Goal: Check status: Check status

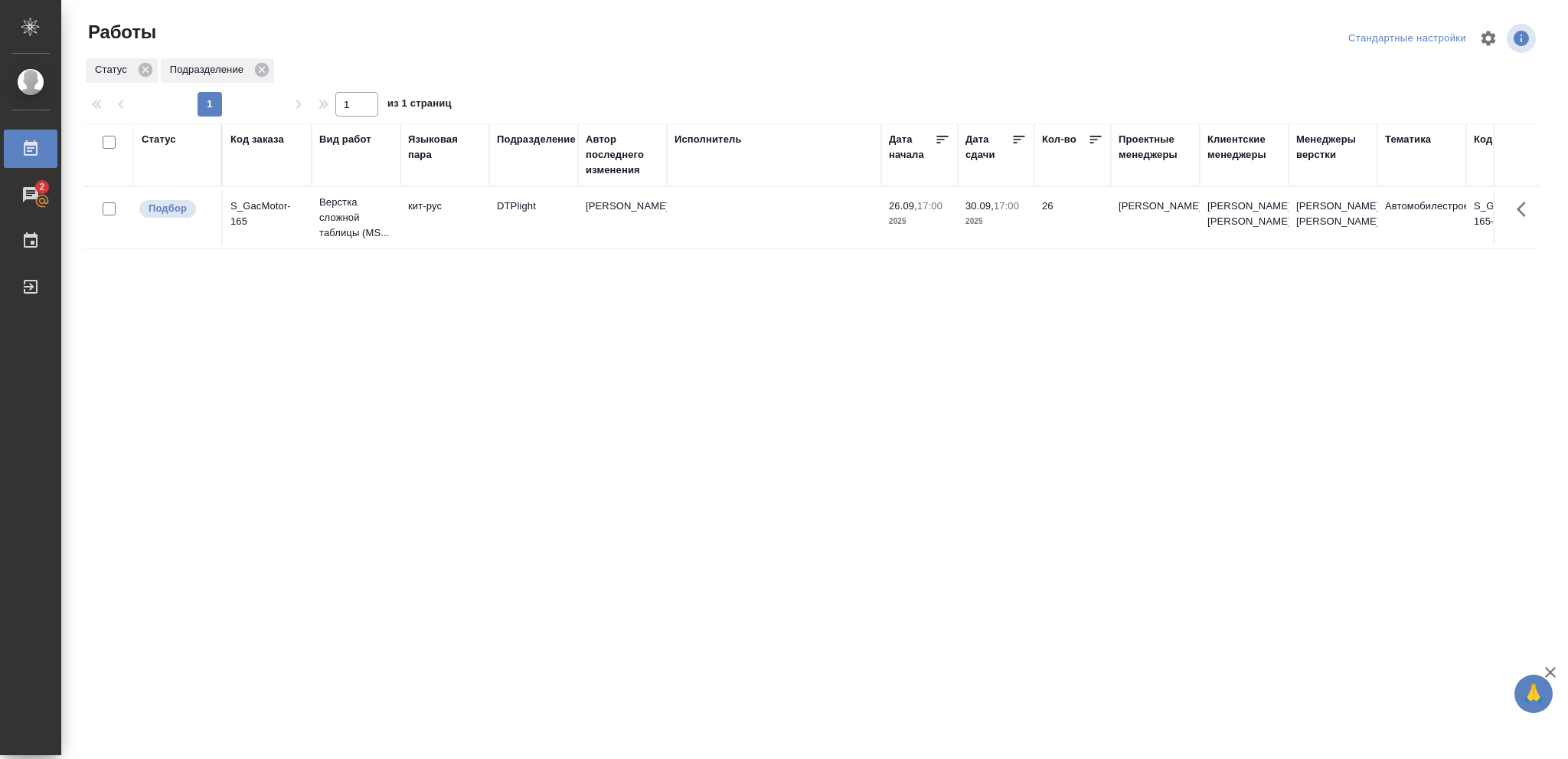
click at [511, 242] on td "DTPlight" at bounding box center [534, 218] width 89 height 53
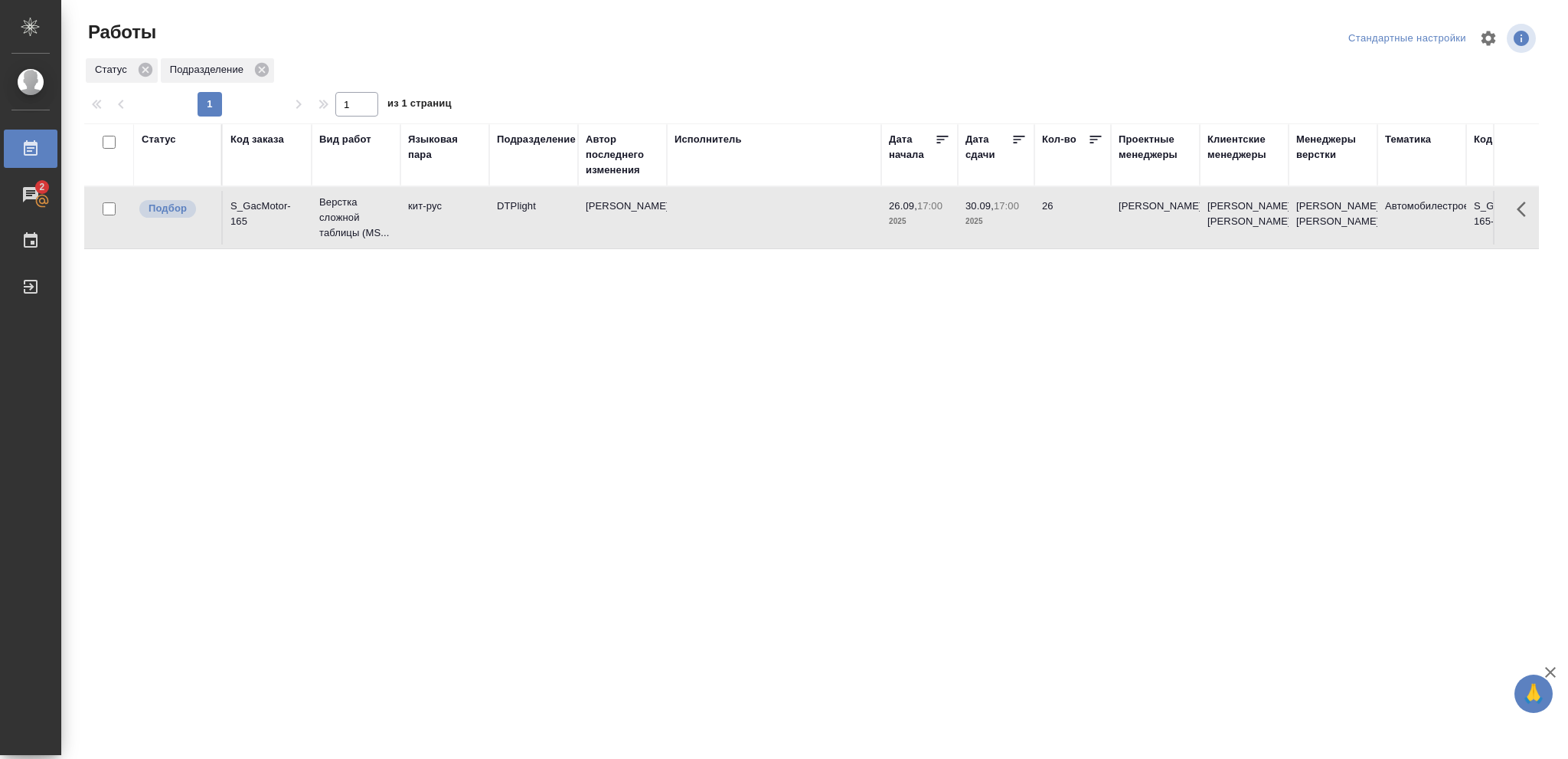
click at [165, 136] on div "Статус" at bounding box center [158, 139] width 34 height 15
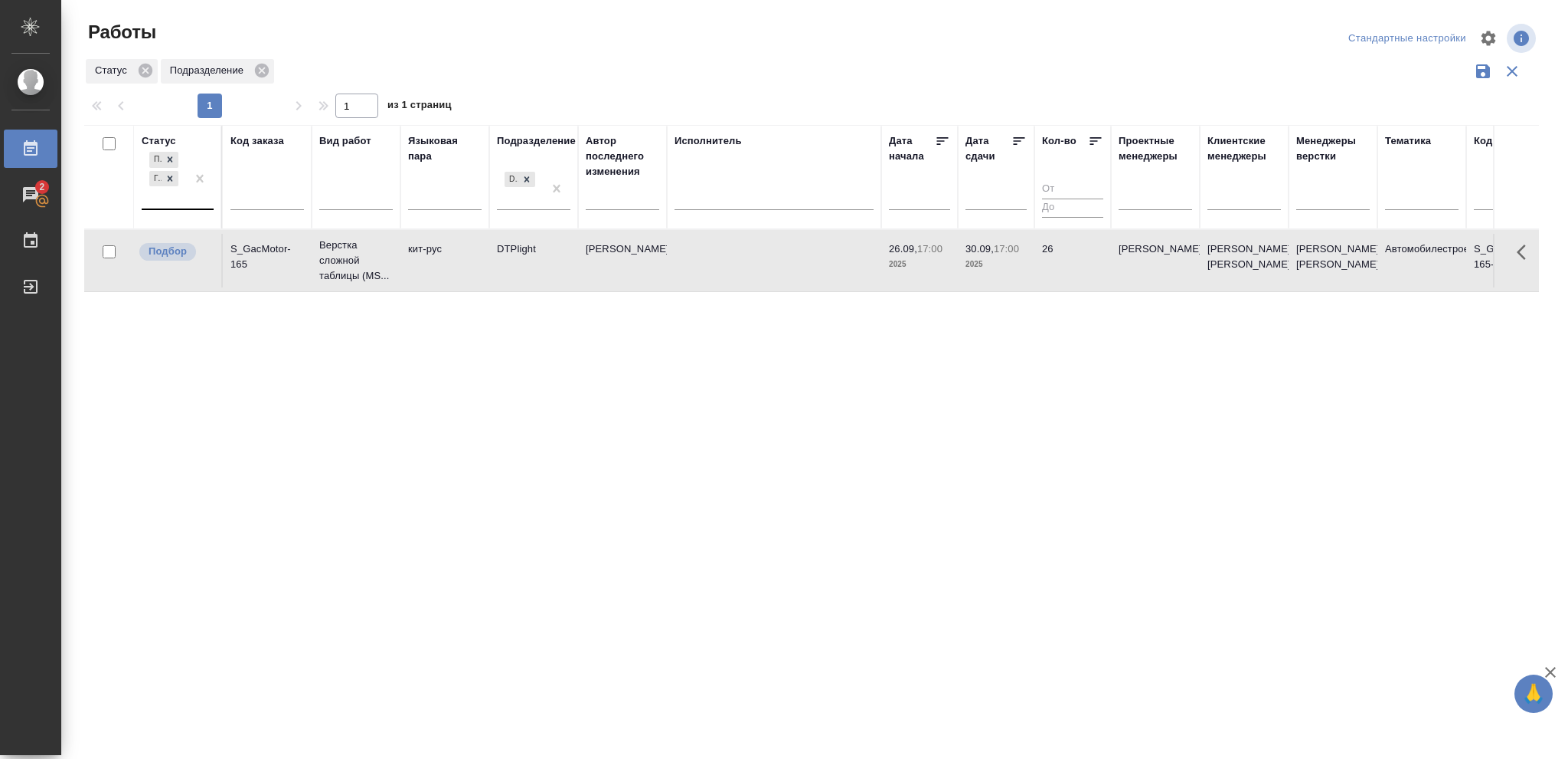
click at [201, 203] on div at bounding box center [199, 178] width 28 height 60
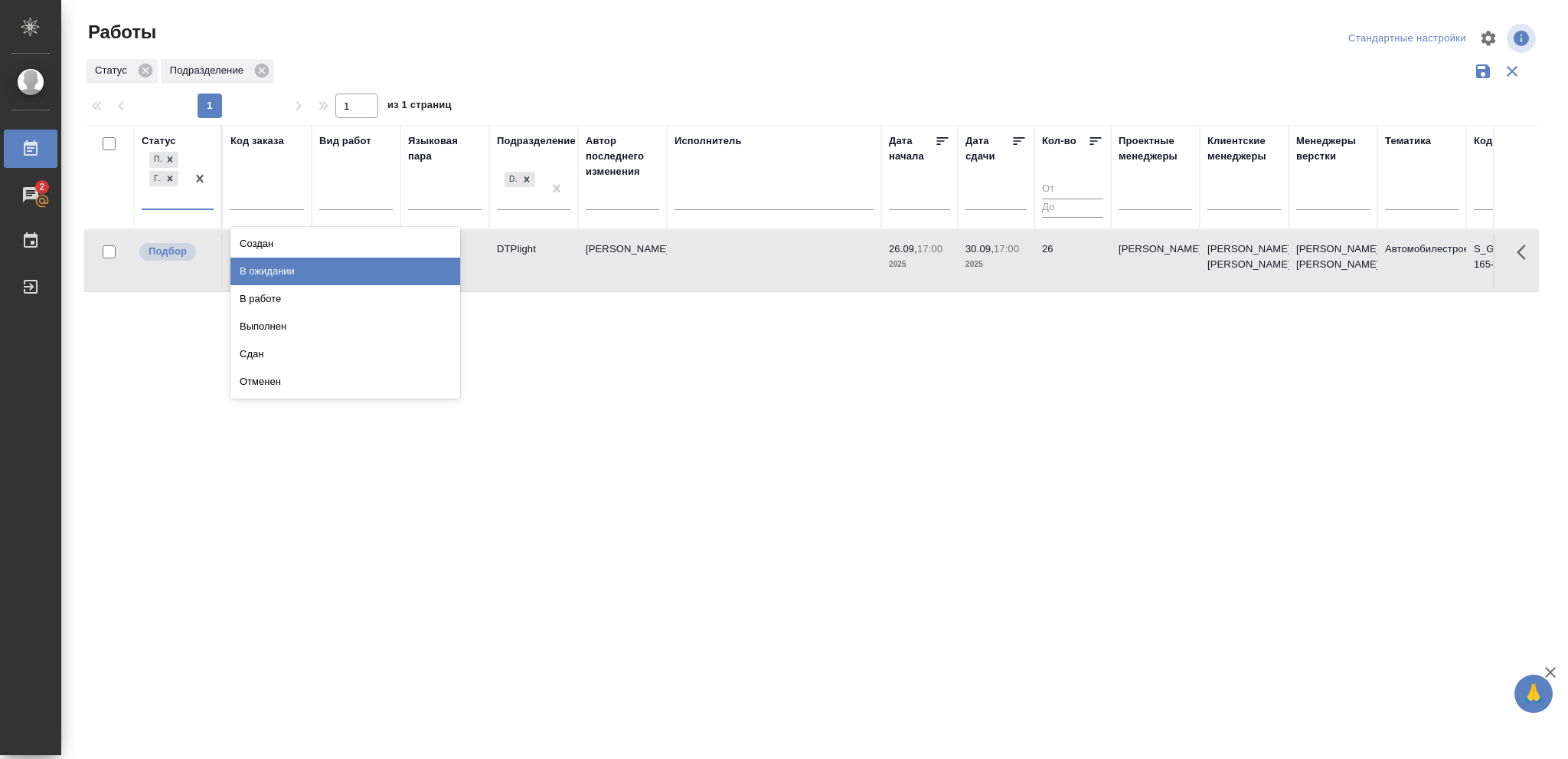
click at [338, 269] on div "В ожидании" at bounding box center [346, 271] width 230 height 28
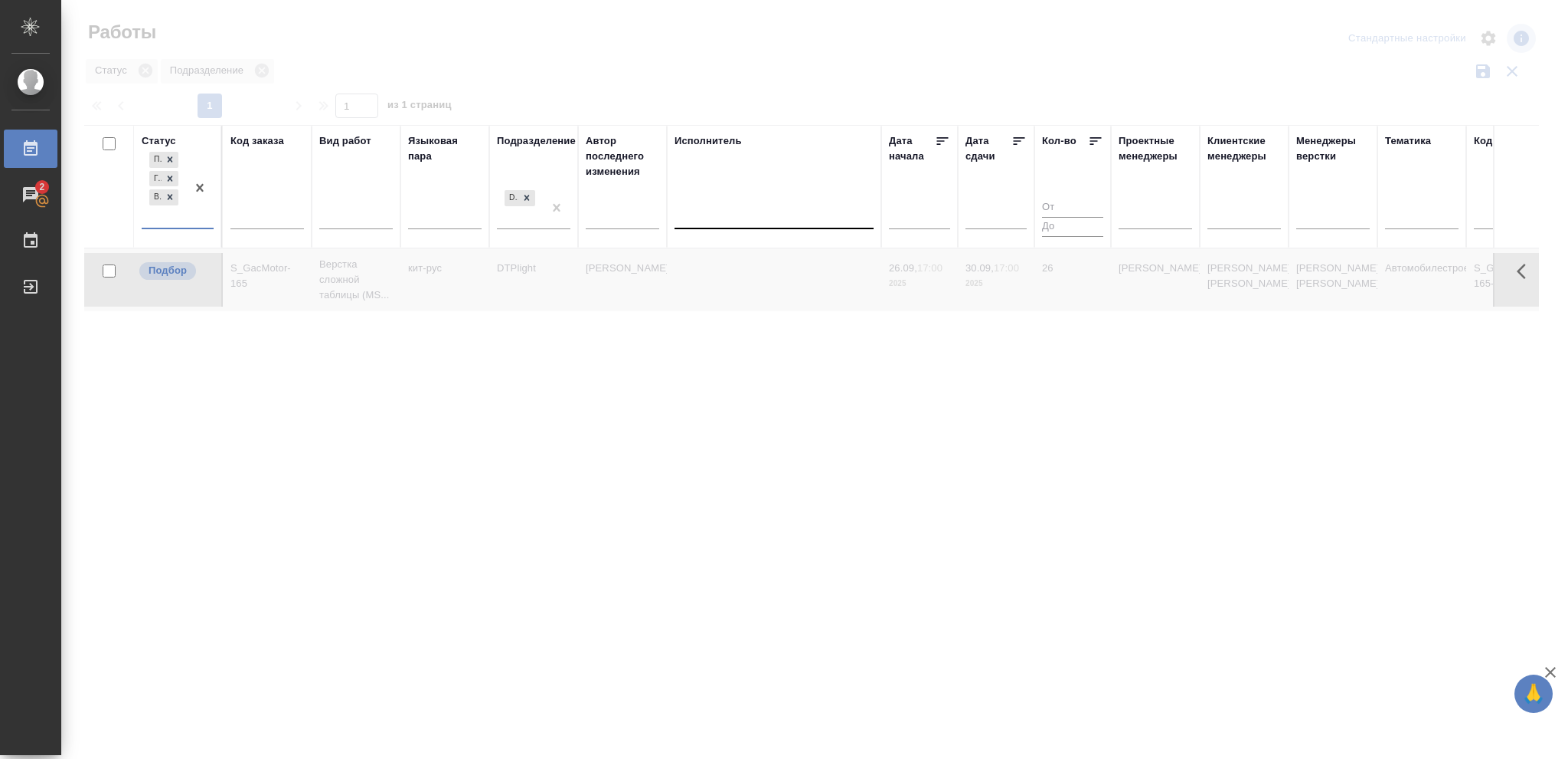
click at [784, 222] on div at bounding box center [774, 214] width 199 height 23
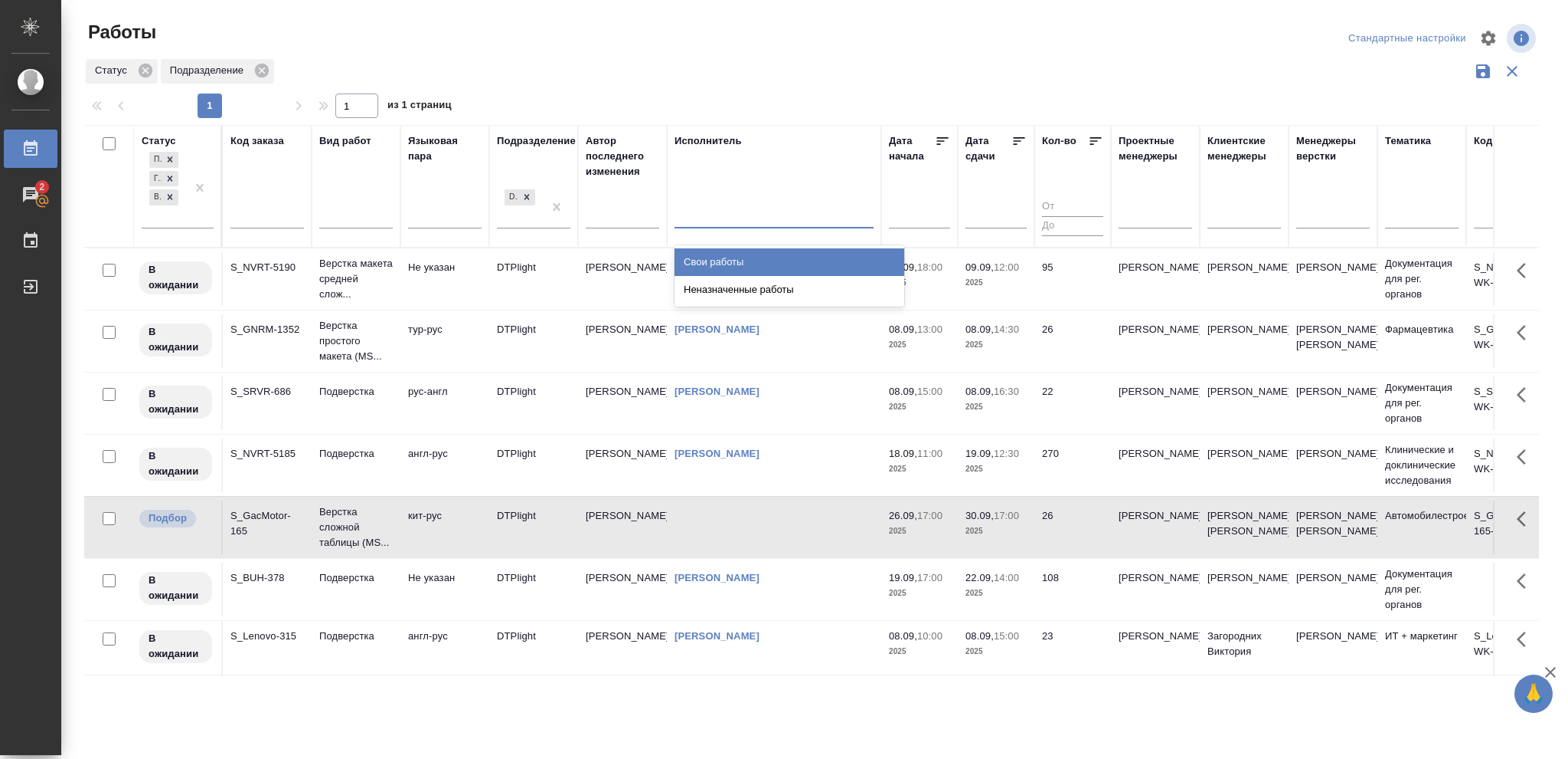
drag, startPoint x: 779, startPoint y: 250, endPoint x: 1165, endPoint y: 182, distance: 391.9
click at [779, 250] on div "Свои работы" at bounding box center [789, 262] width 230 height 28
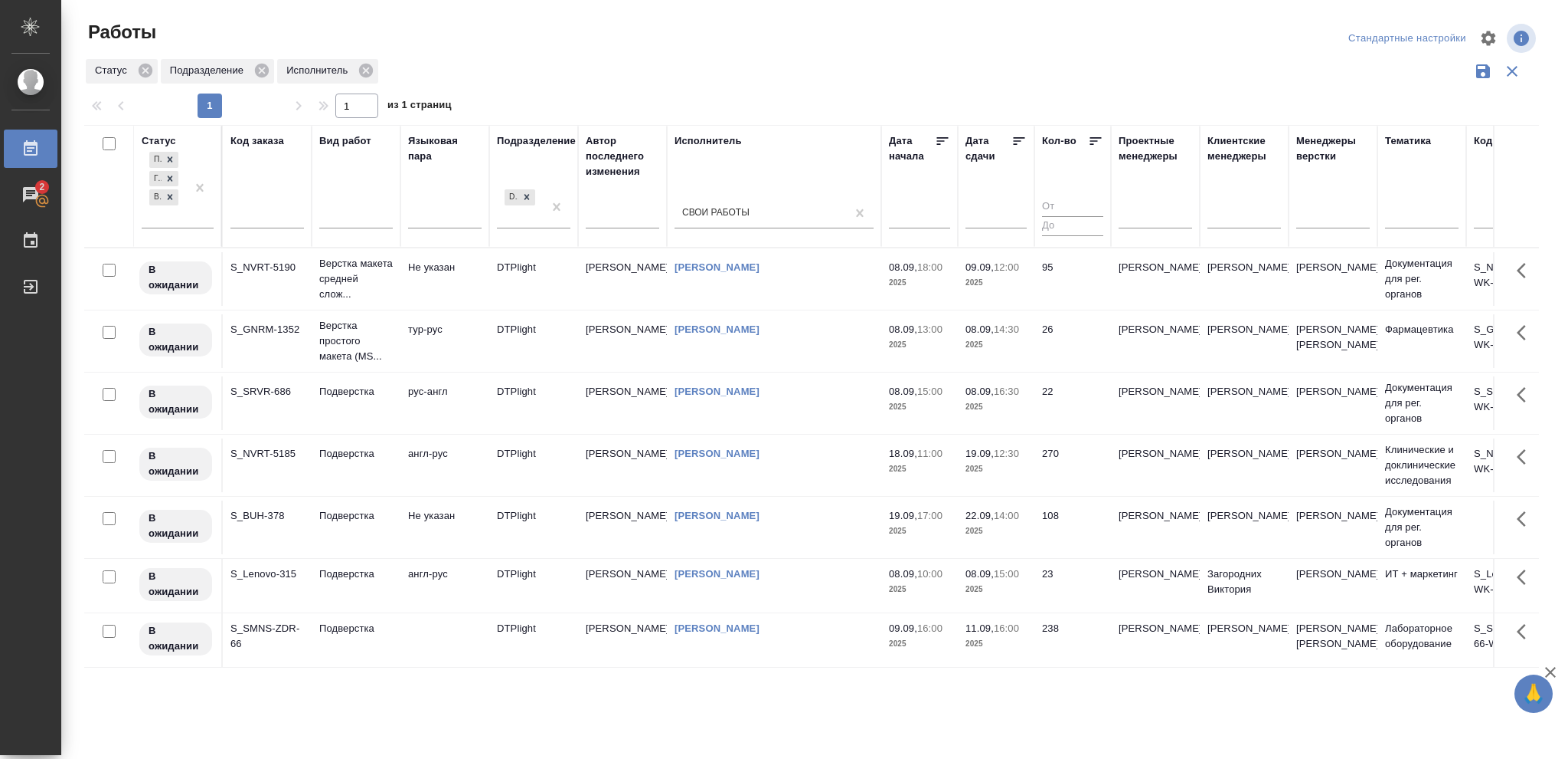
click at [1009, 137] on div "Дата сдачи" at bounding box center [988, 148] width 46 height 31
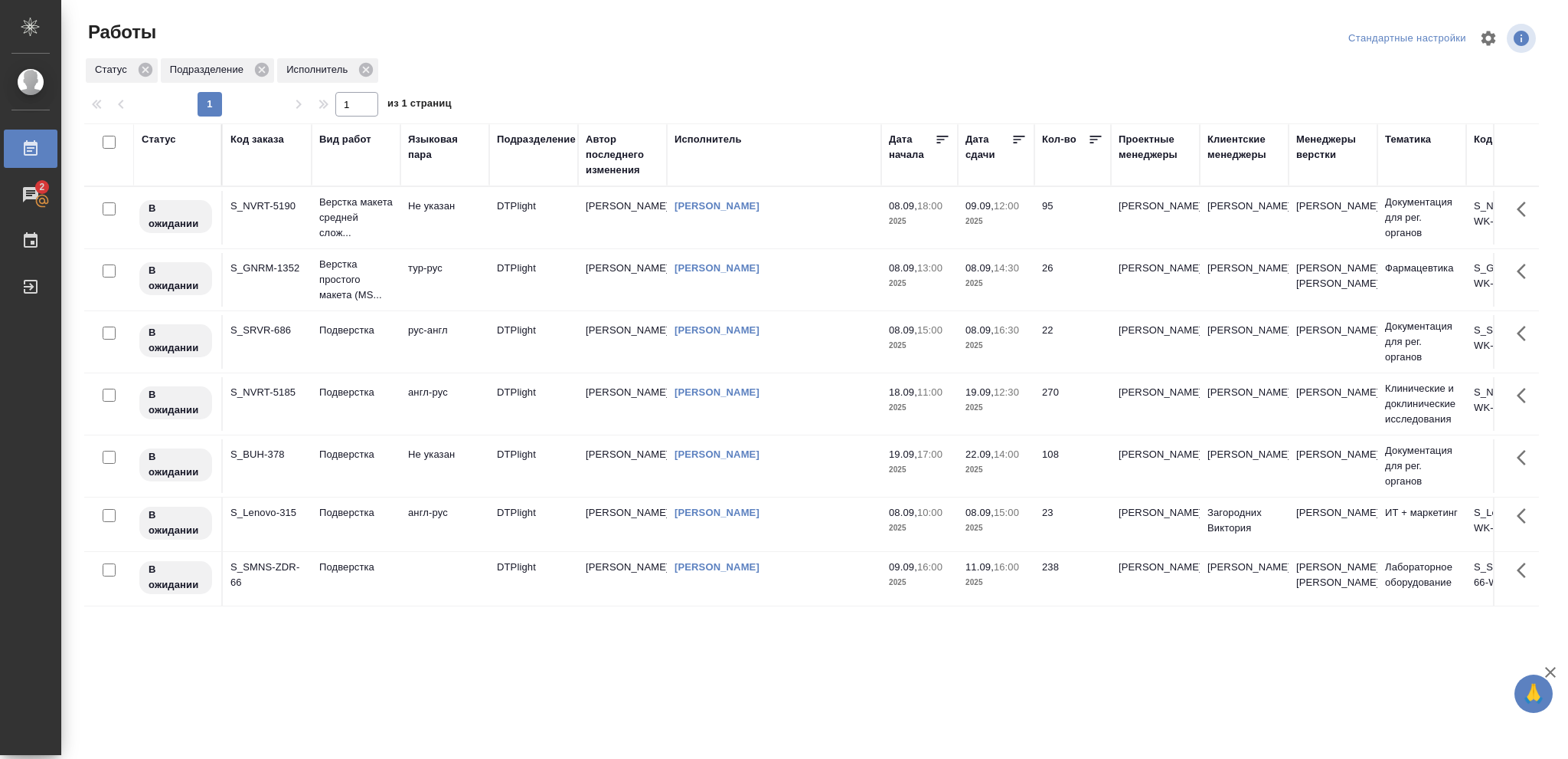
click at [1014, 138] on icon at bounding box center [1019, 139] width 15 height 15
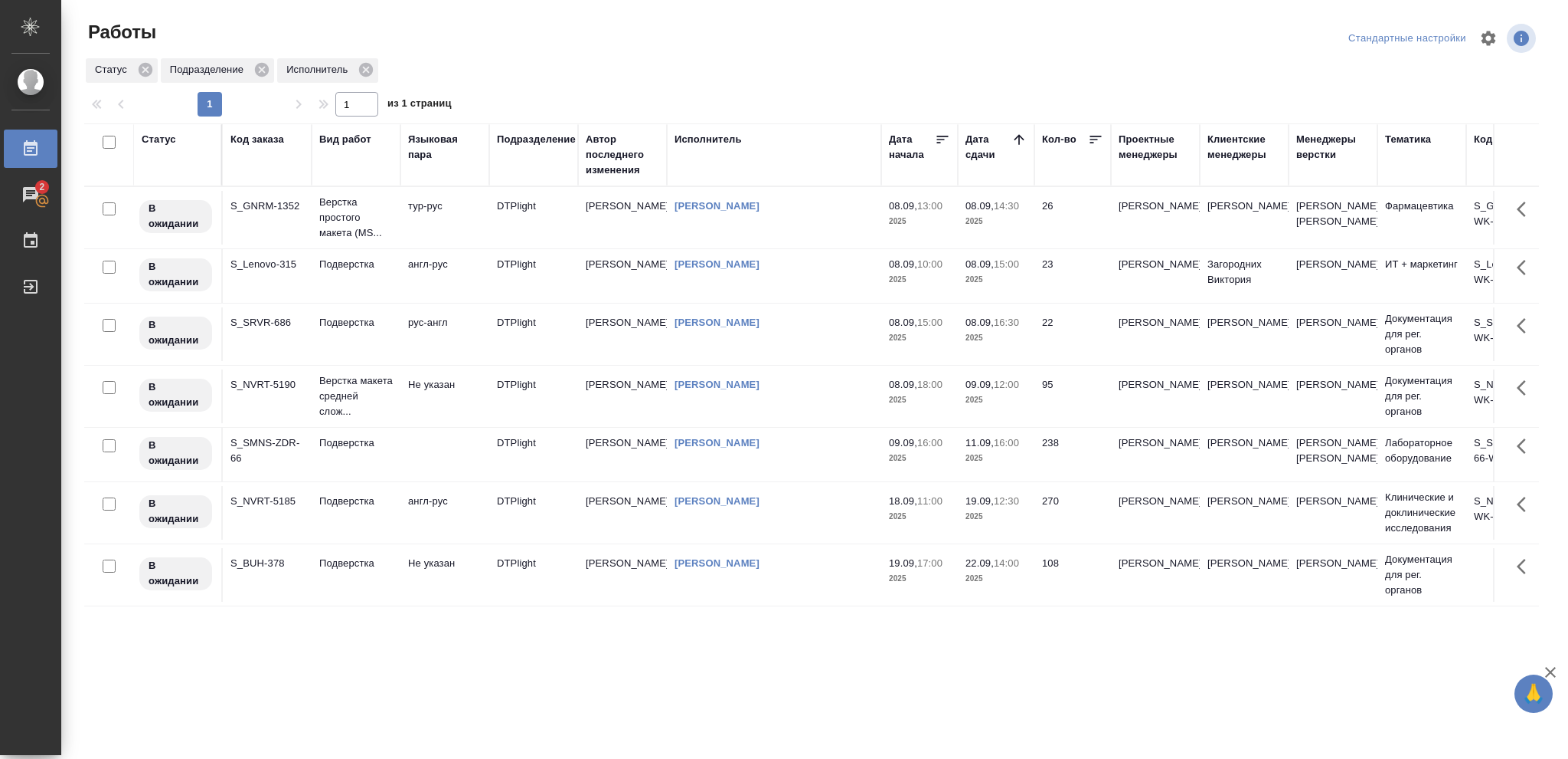
click at [1043, 290] on td "23" at bounding box center [1073, 276] width 77 height 53
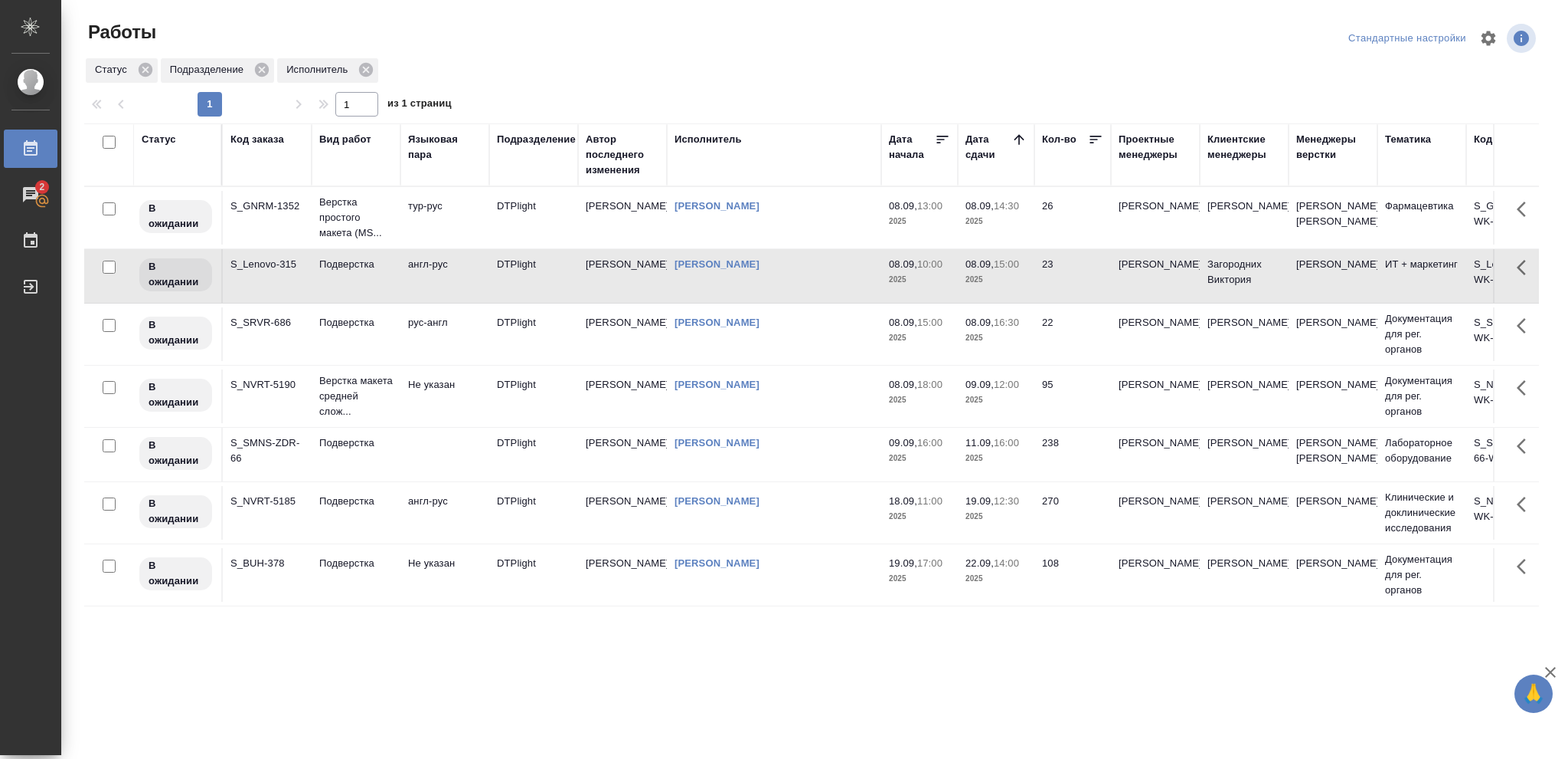
click at [794, 418] on td "[PERSON_NAME]" at bounding box center [774, 396] width 214 height 53
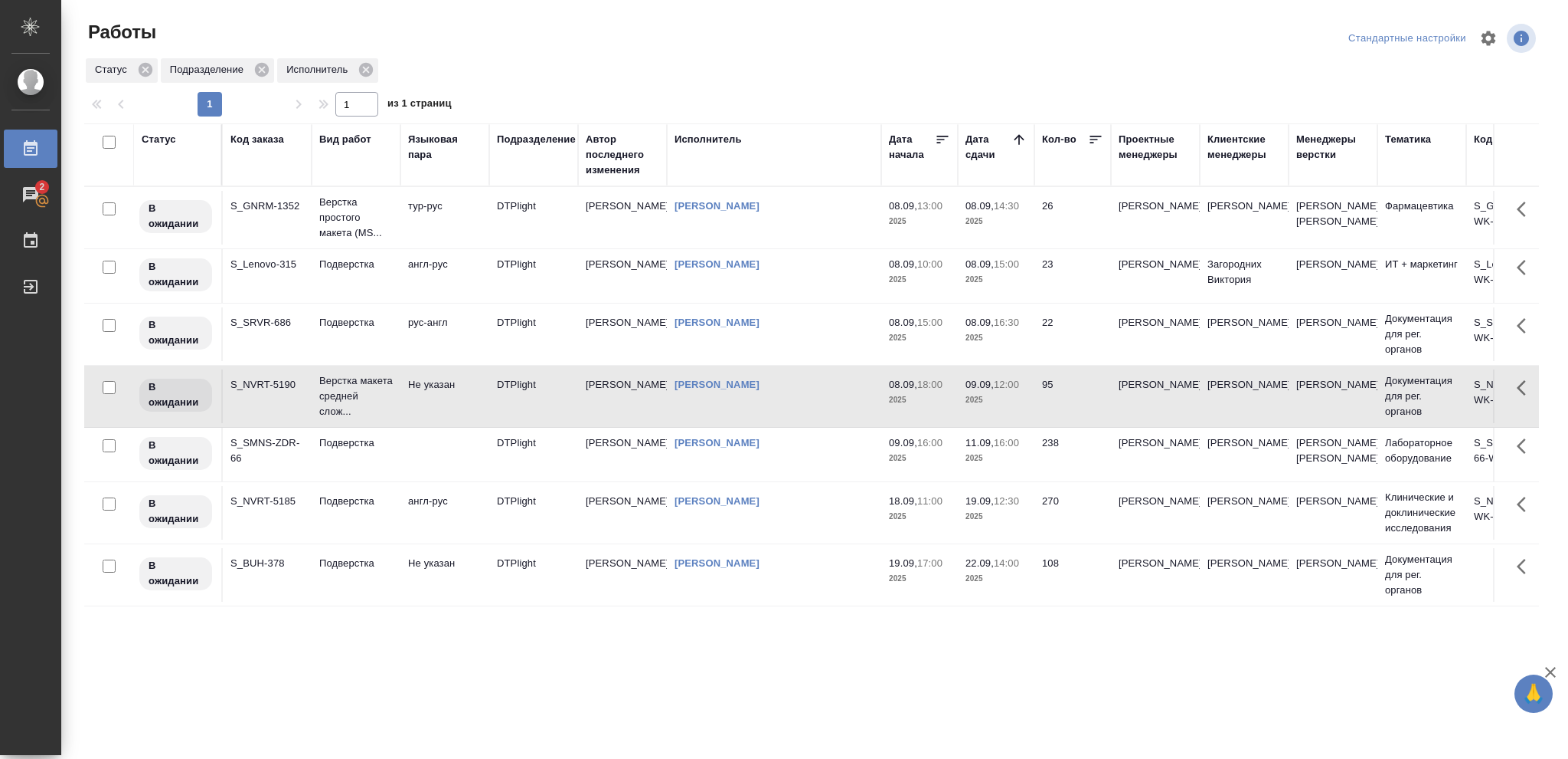
click at [794, 418] on td "[PERSON_NAME]" at bounding box center [774, 396] width 214 height 53
click at [1071, 481] on td "238" at bounding box center [1073, 455] width 77 height 53
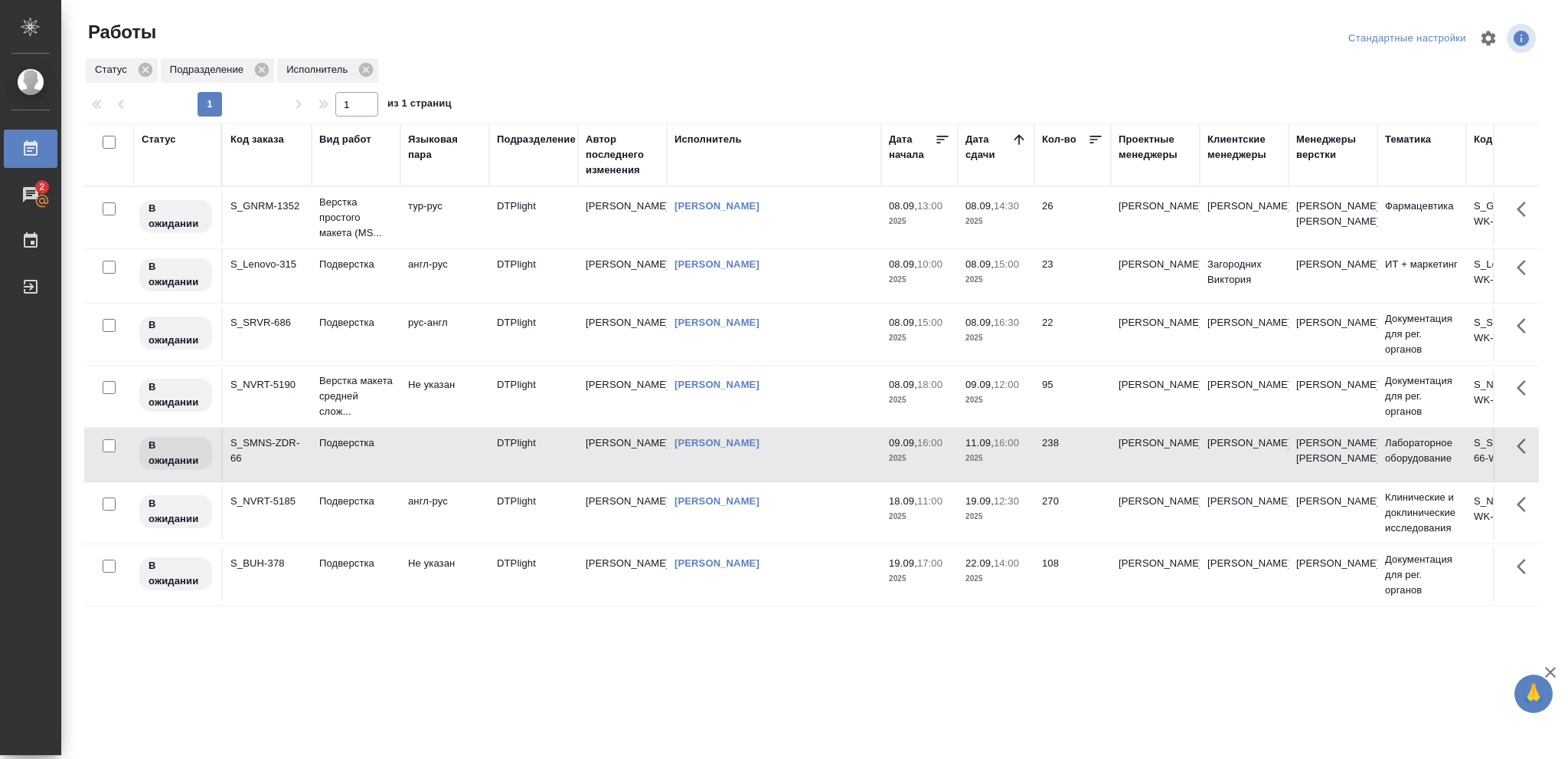
click at [169, 135] on div "Статус" at bounding box center [158, 139] width 34 height 15
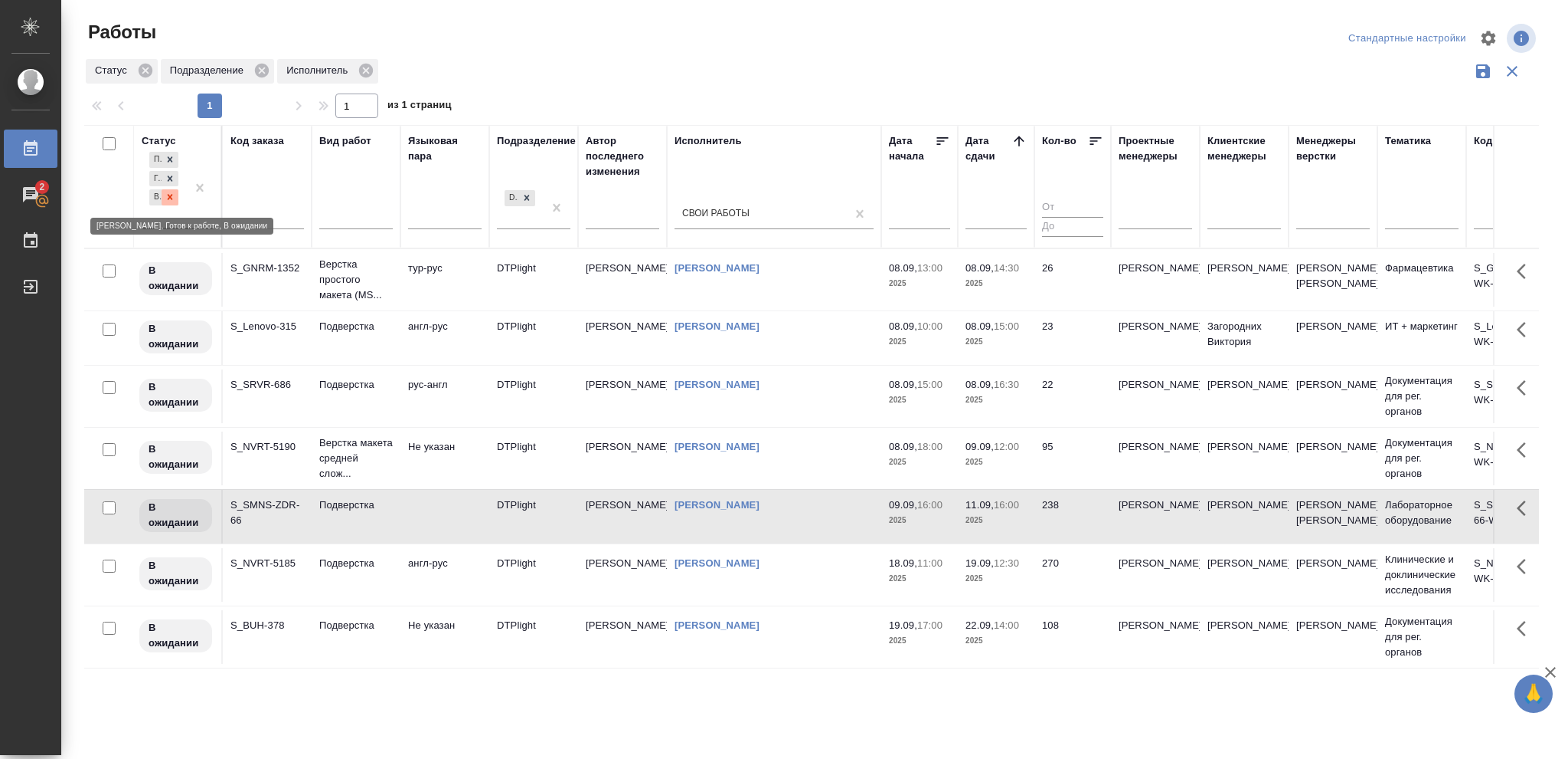
click at [173, 195] on icon at bounding box center [170, 197] width 5 height 5
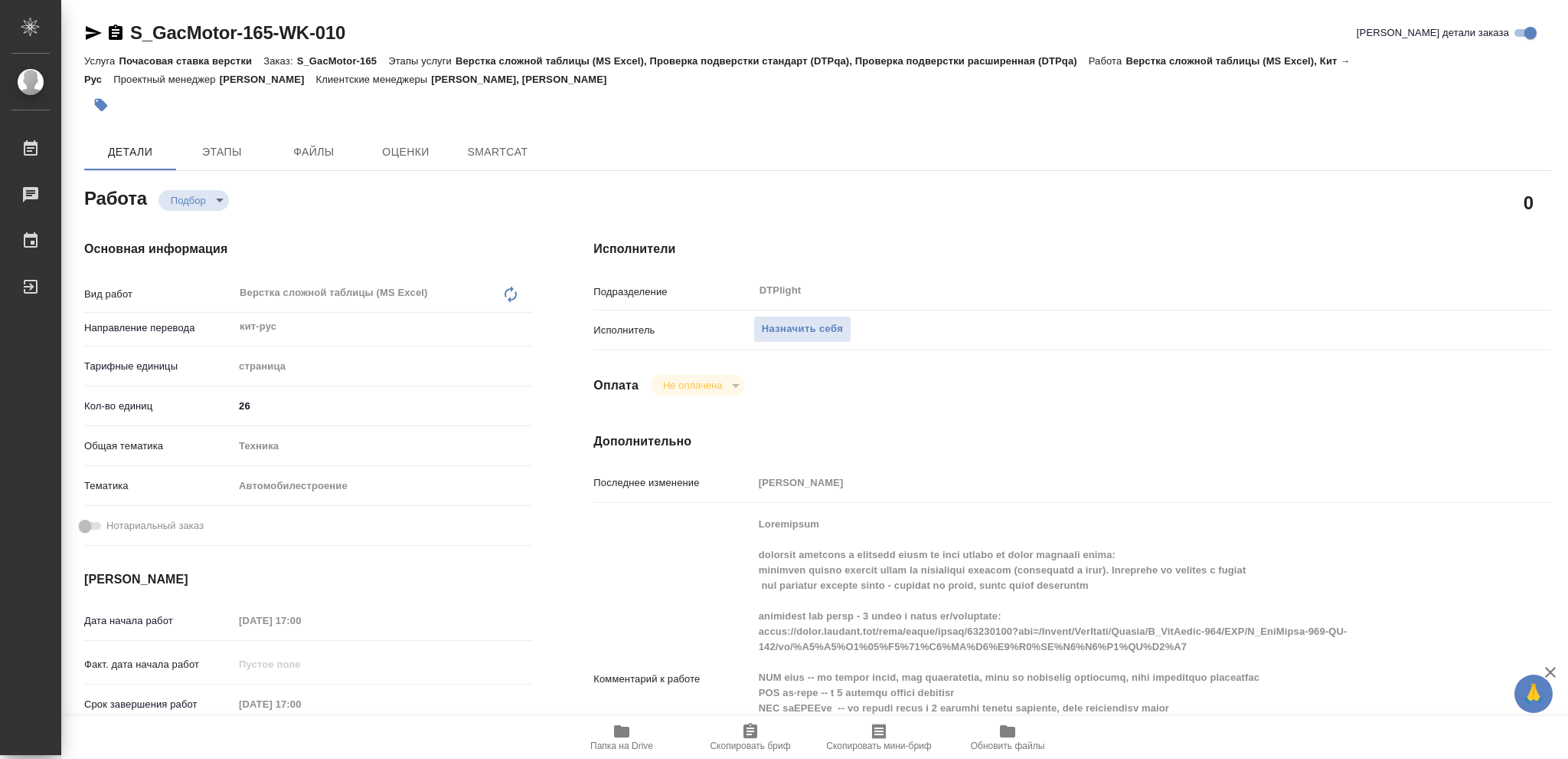
type textarea "x"
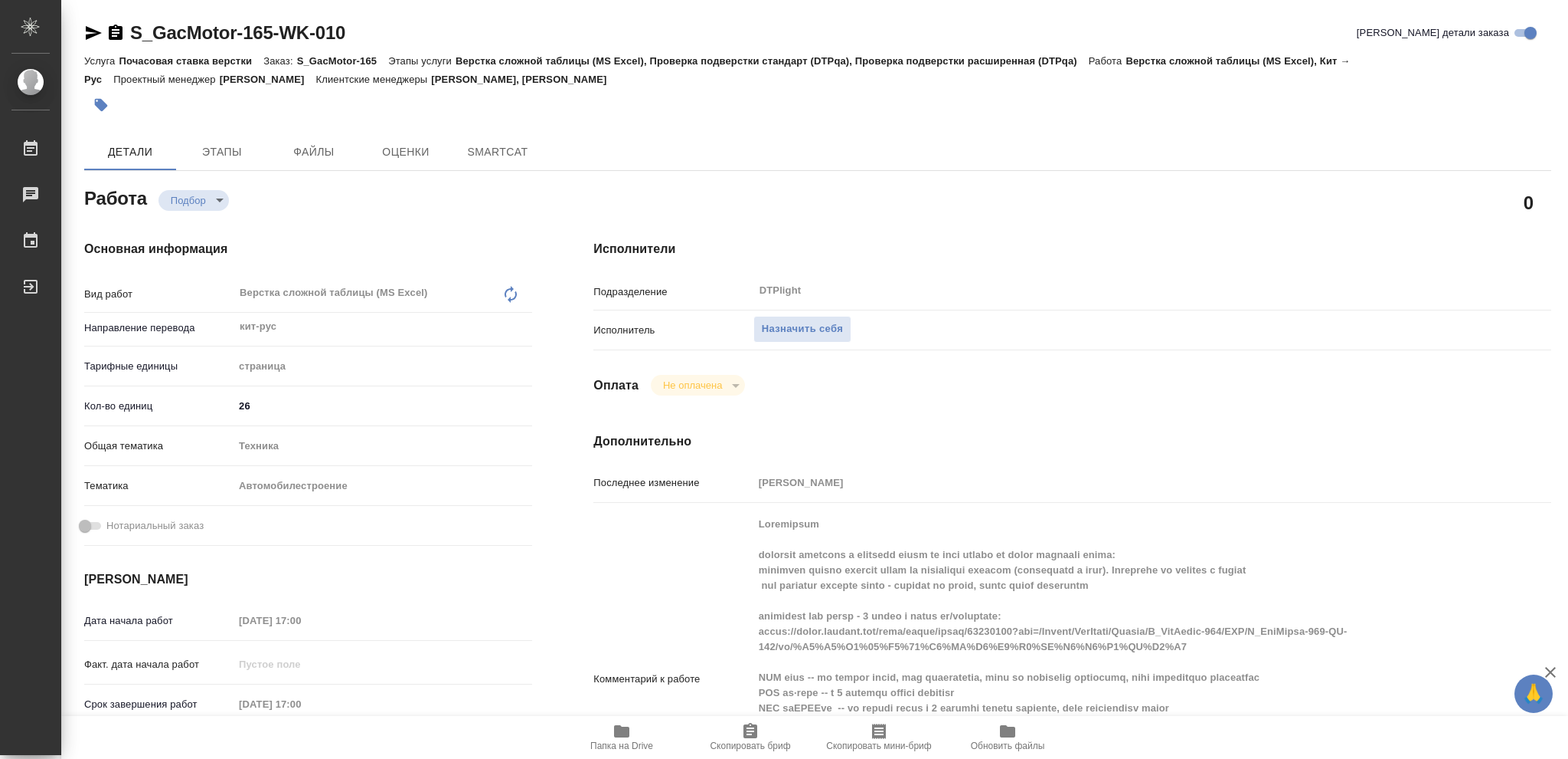
type textarea "x"
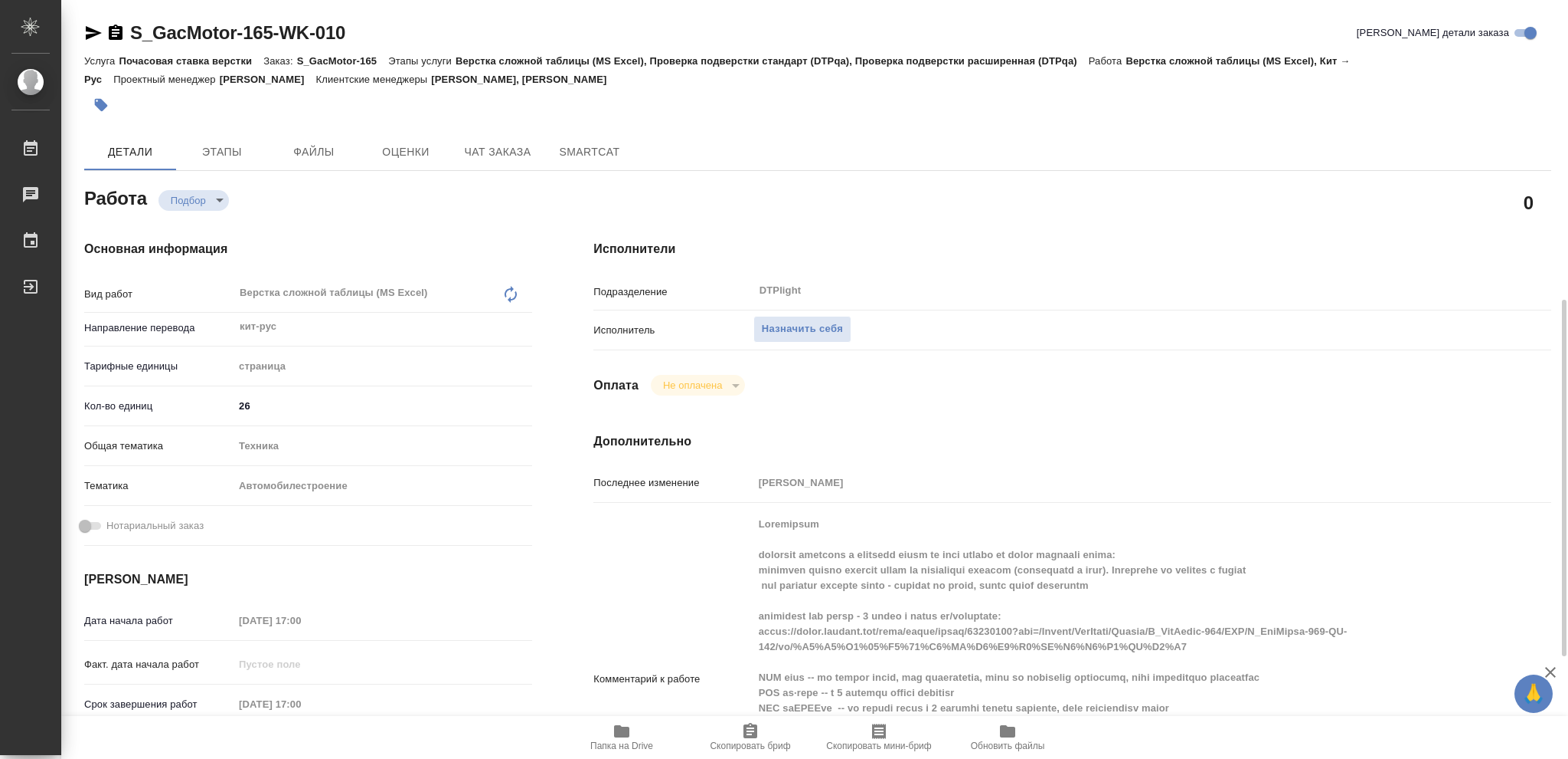
scroll to position [306, 0]
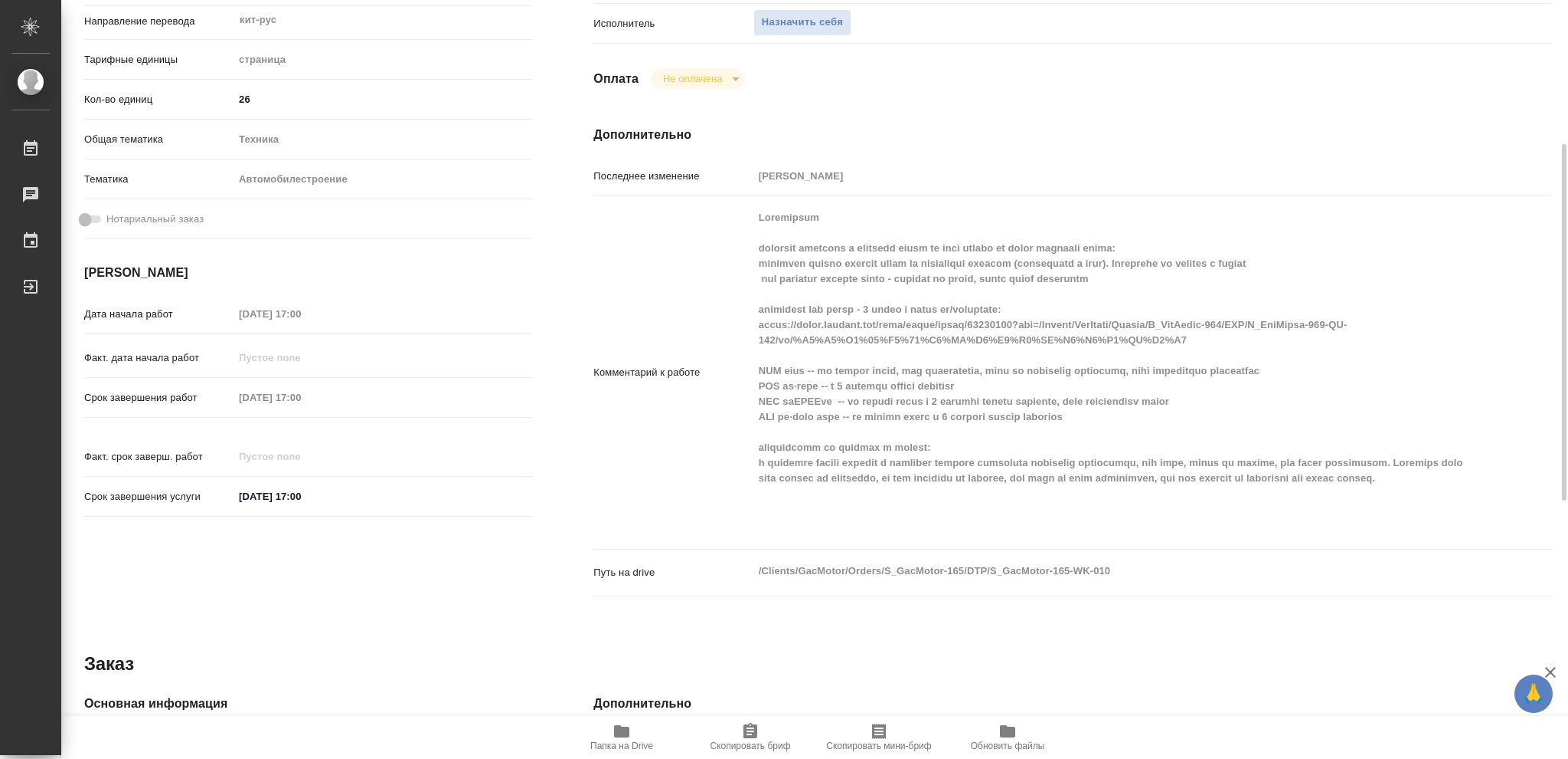
type textarea "x"
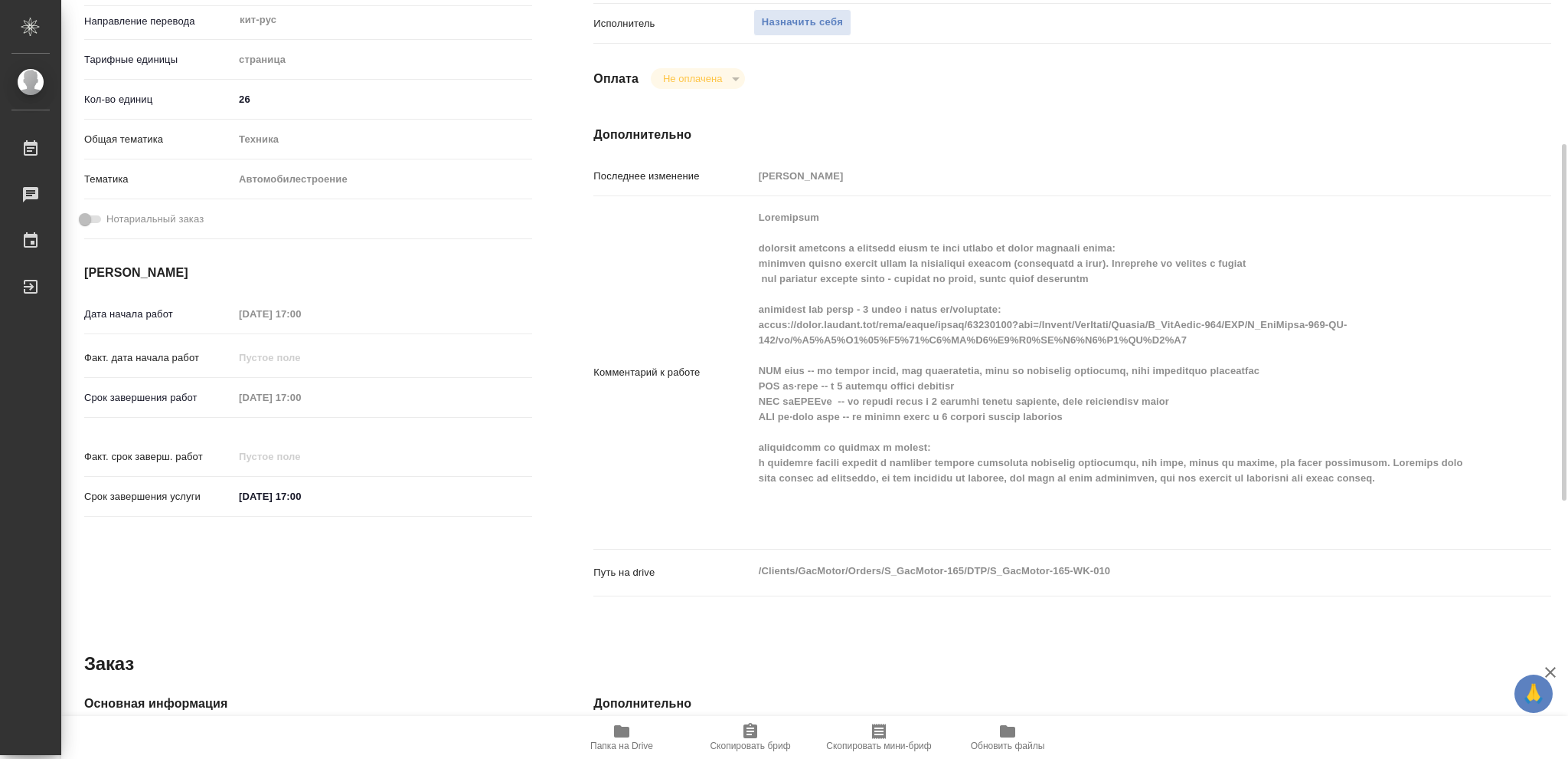
type textarea "x"
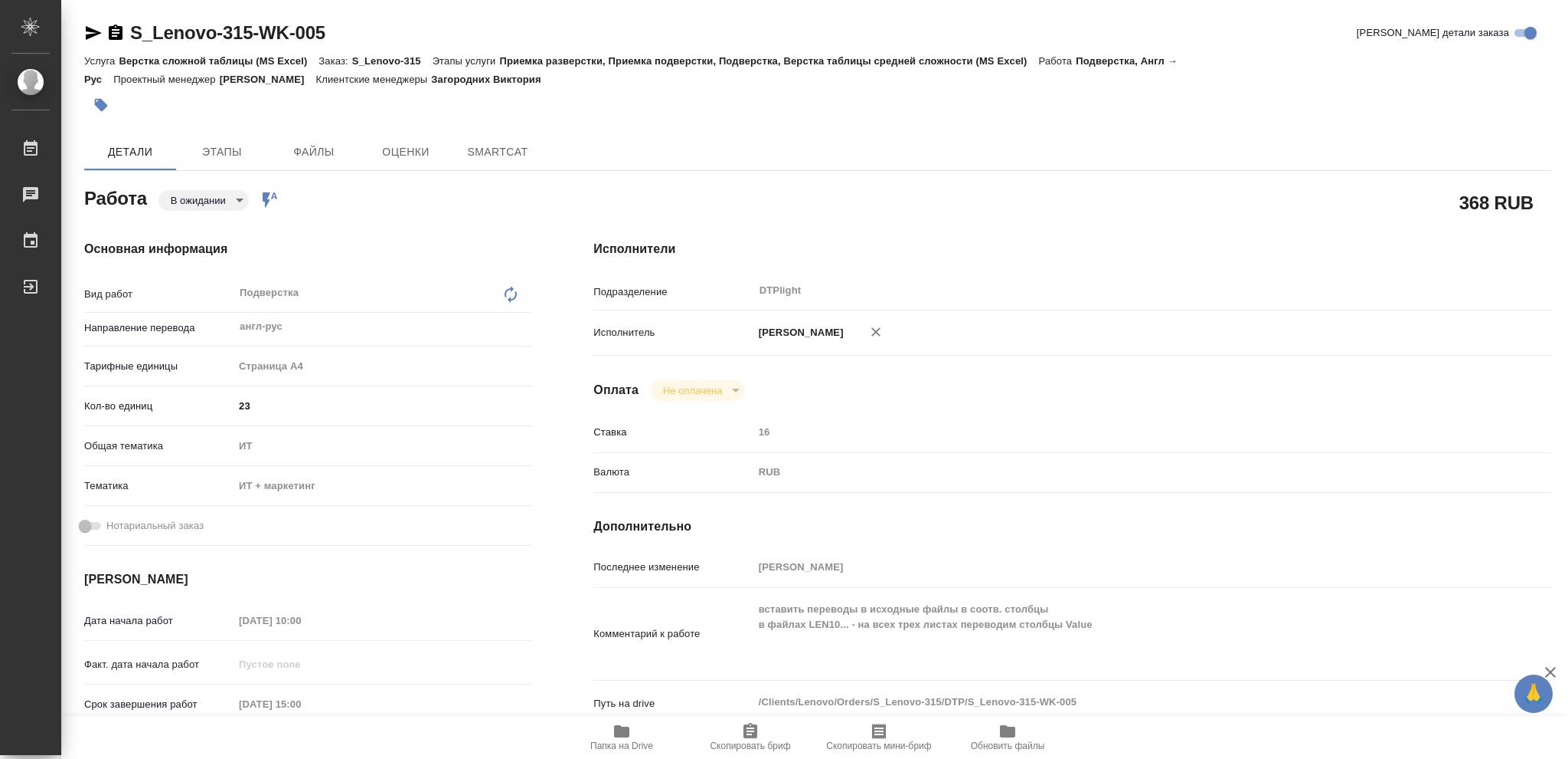
type textarea "x"
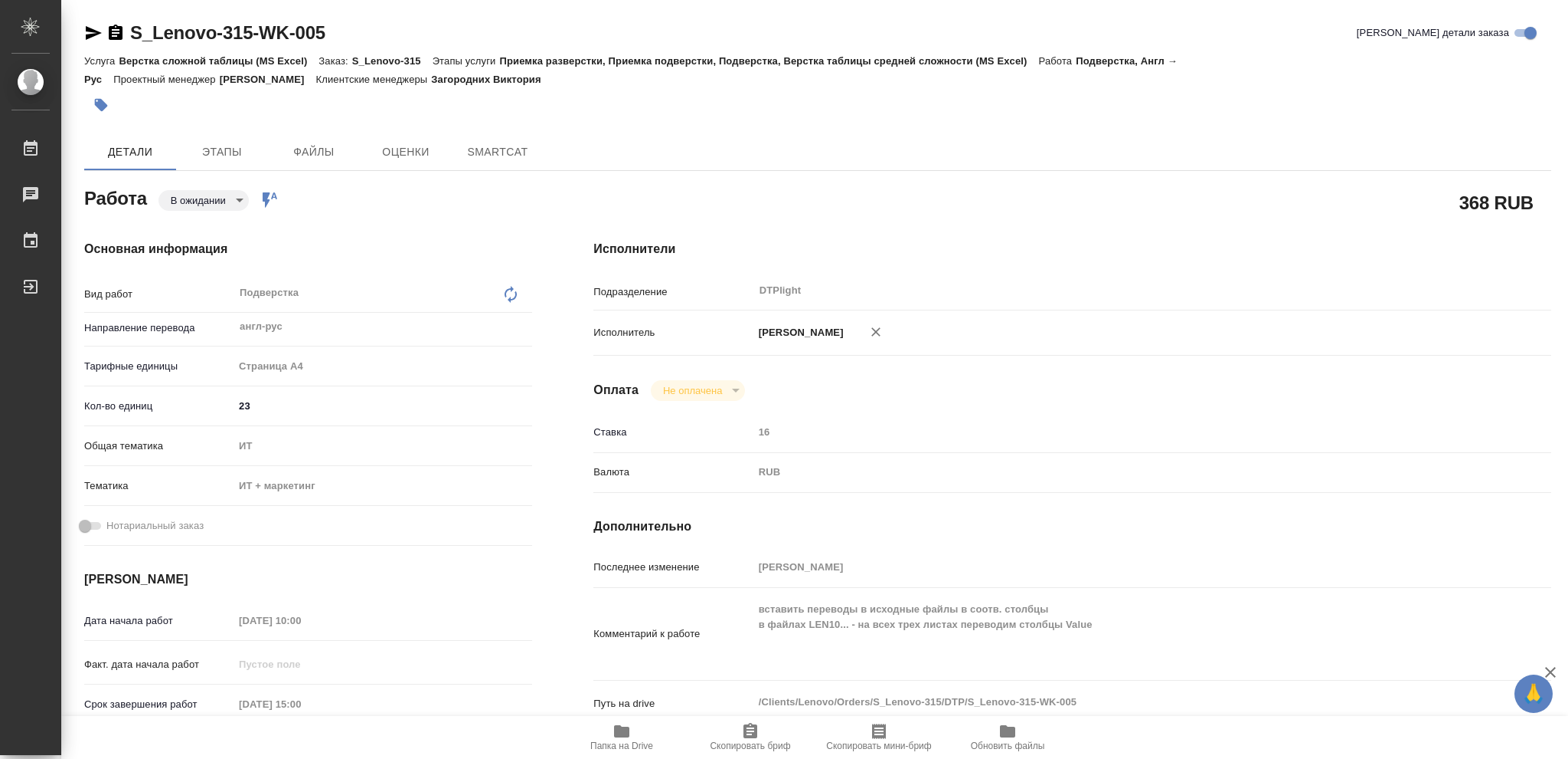
type textarea "x"
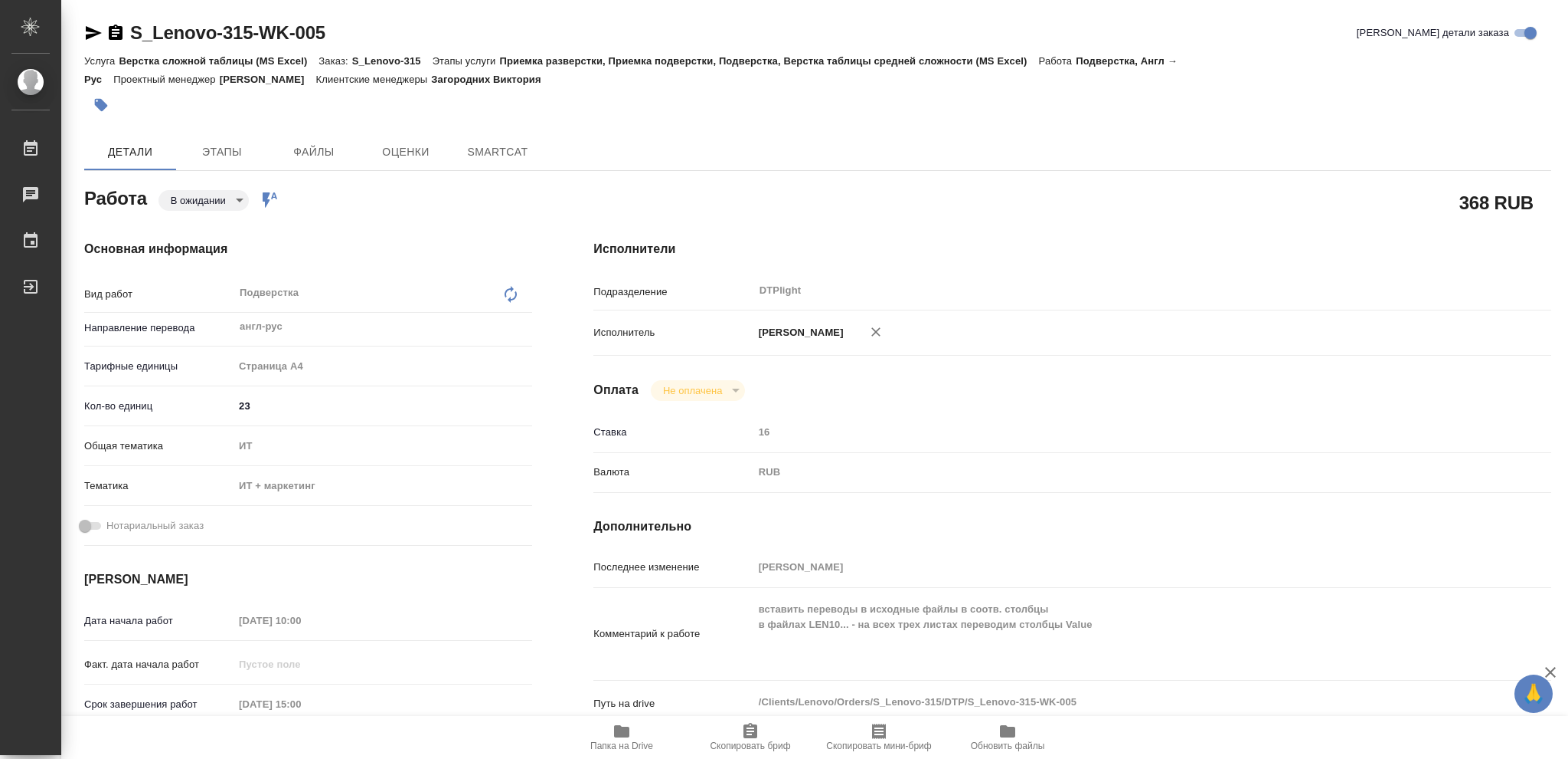
type textarea "x"
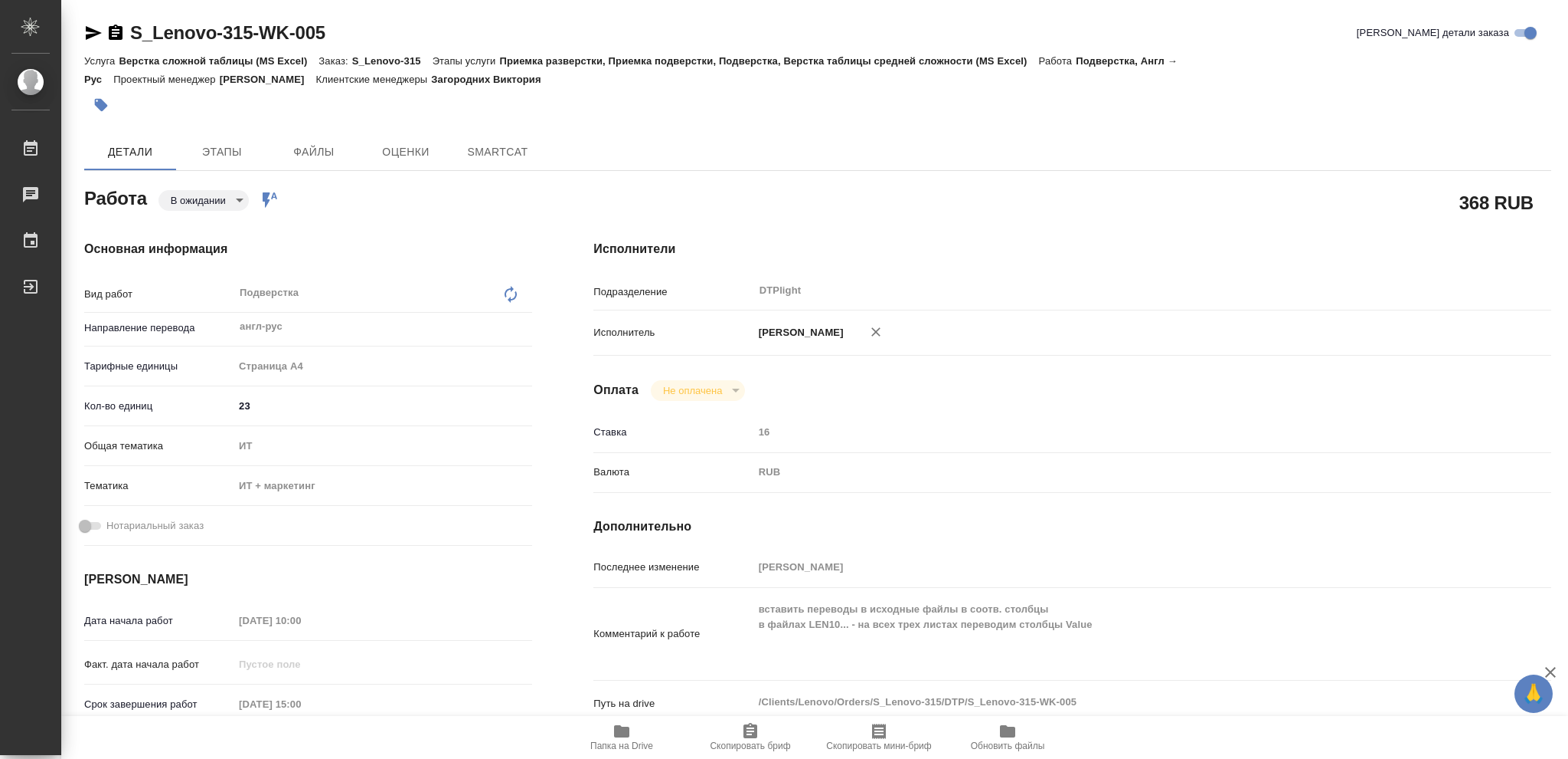
type textarea "x"
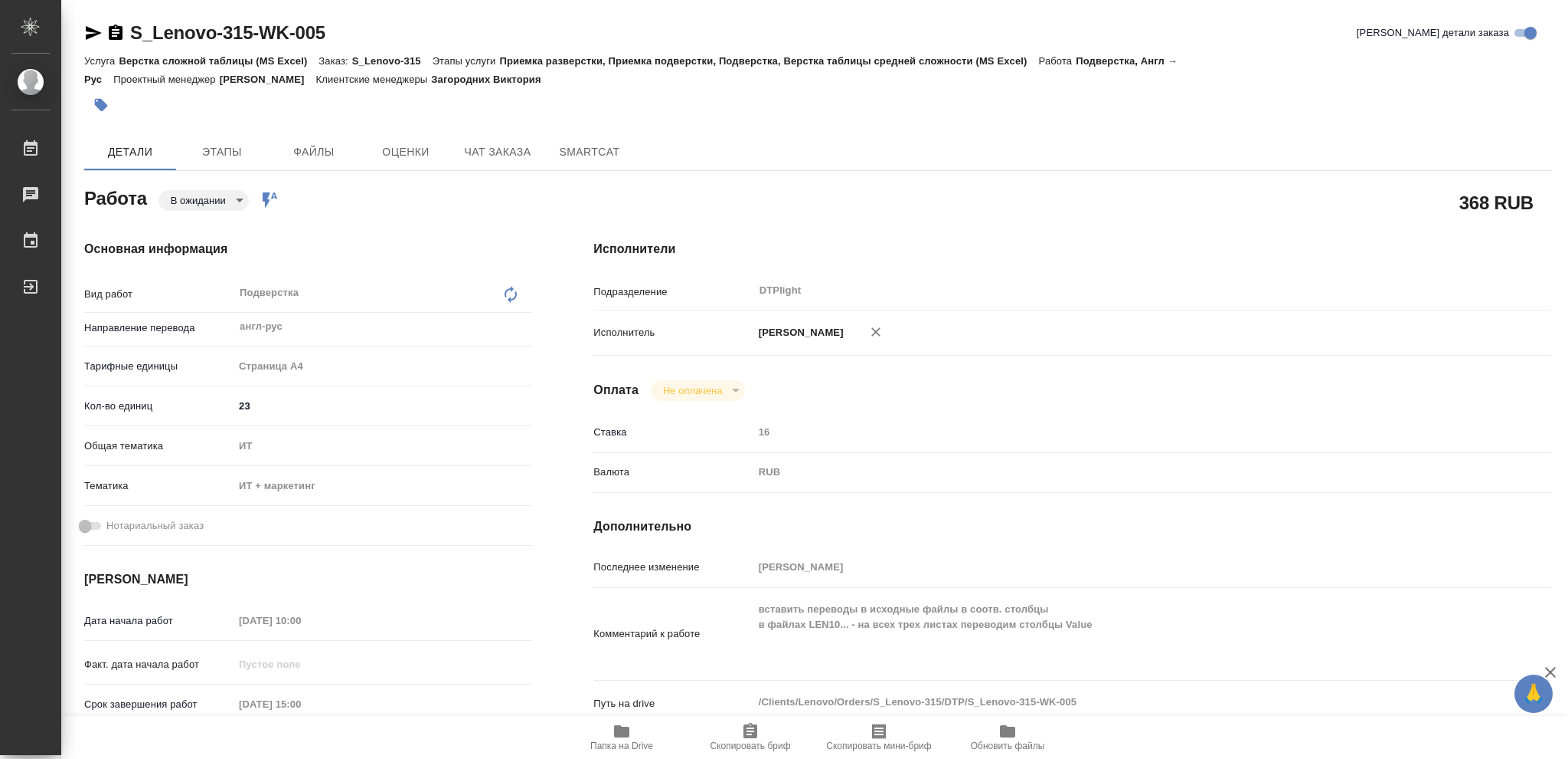
type textarea "x"
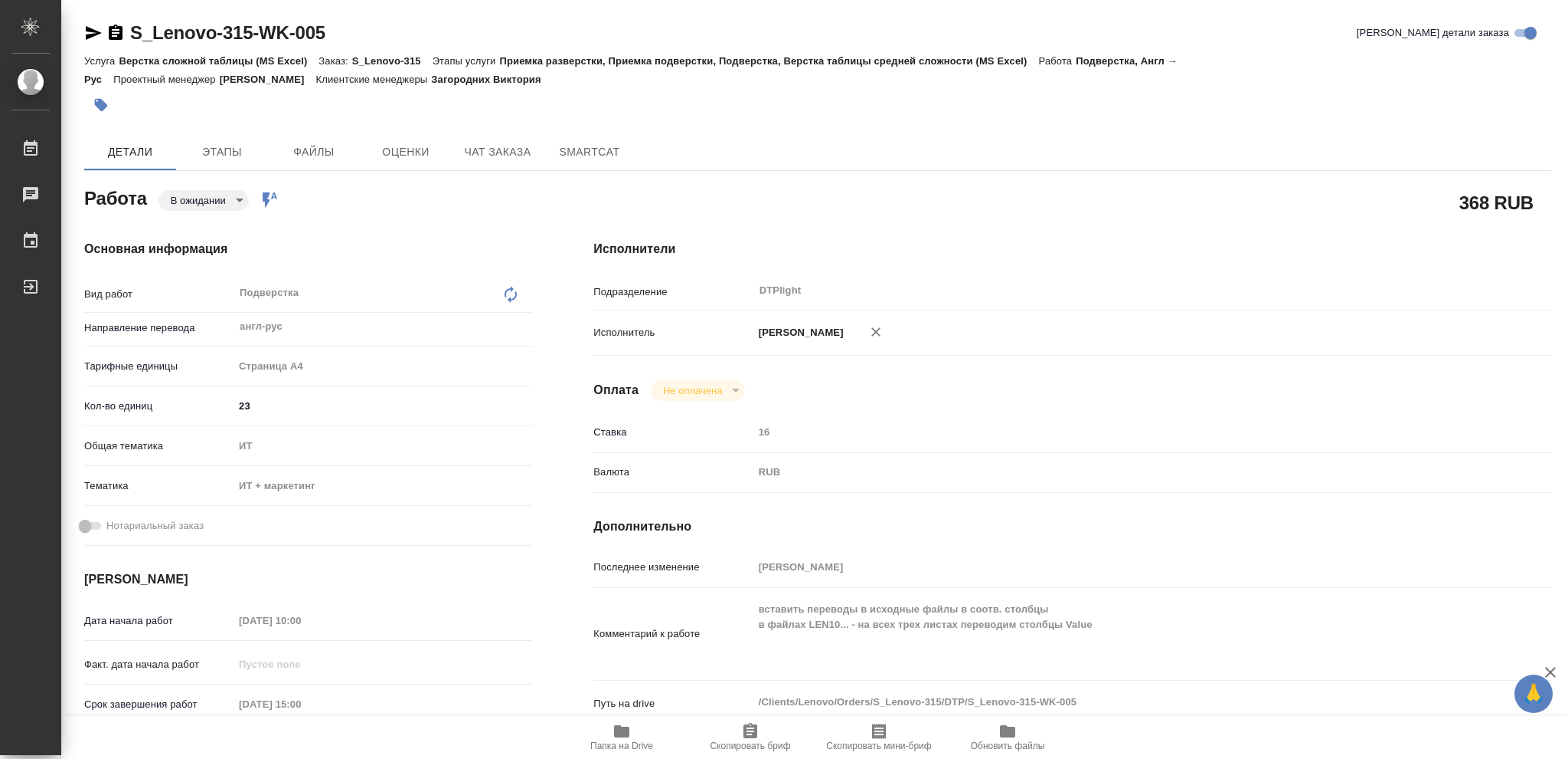
type textarea "x"
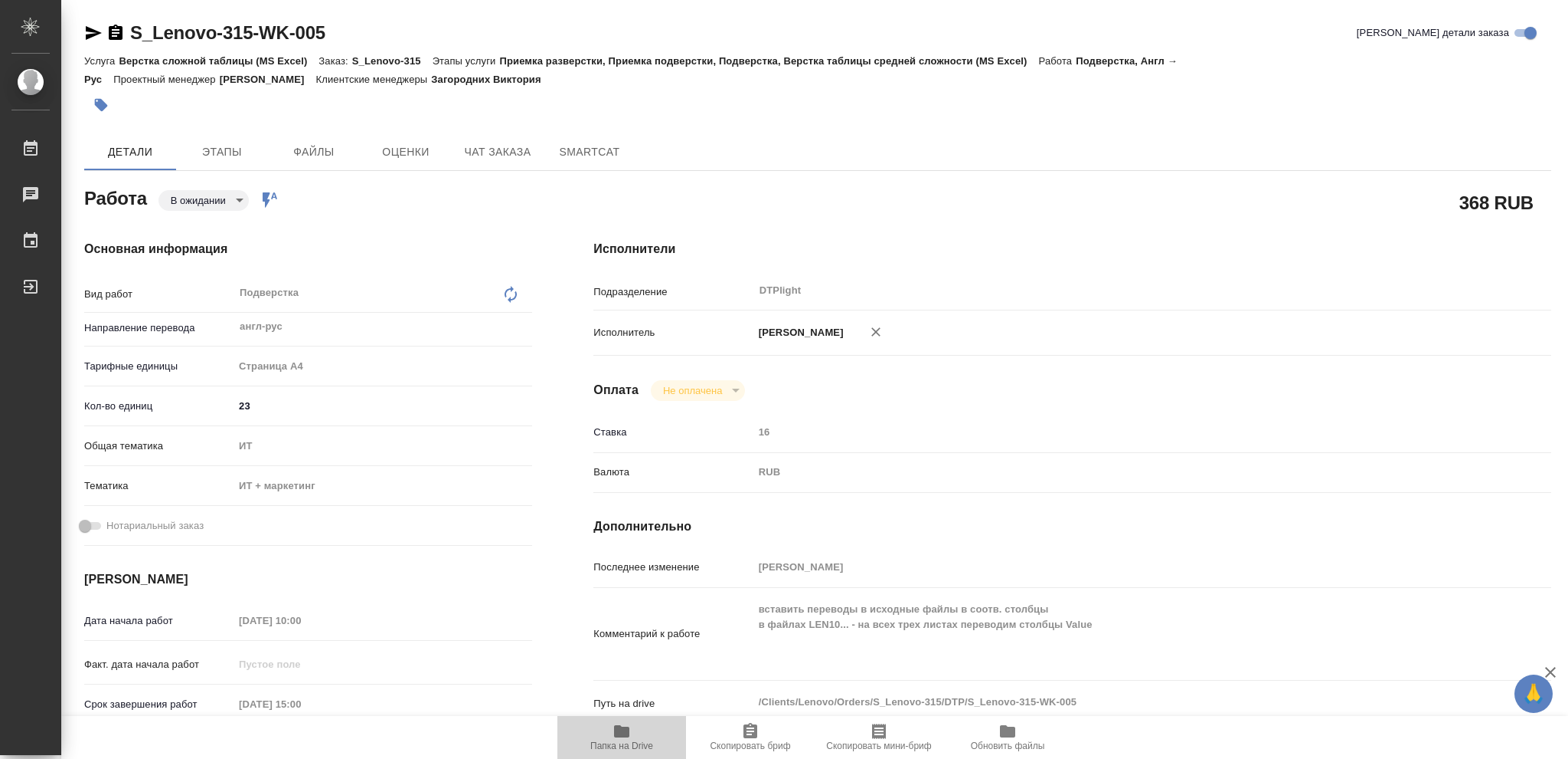
click at [641, 742] on span "Папка на Drive" at bounding box center [621, 745] width 63 height 11
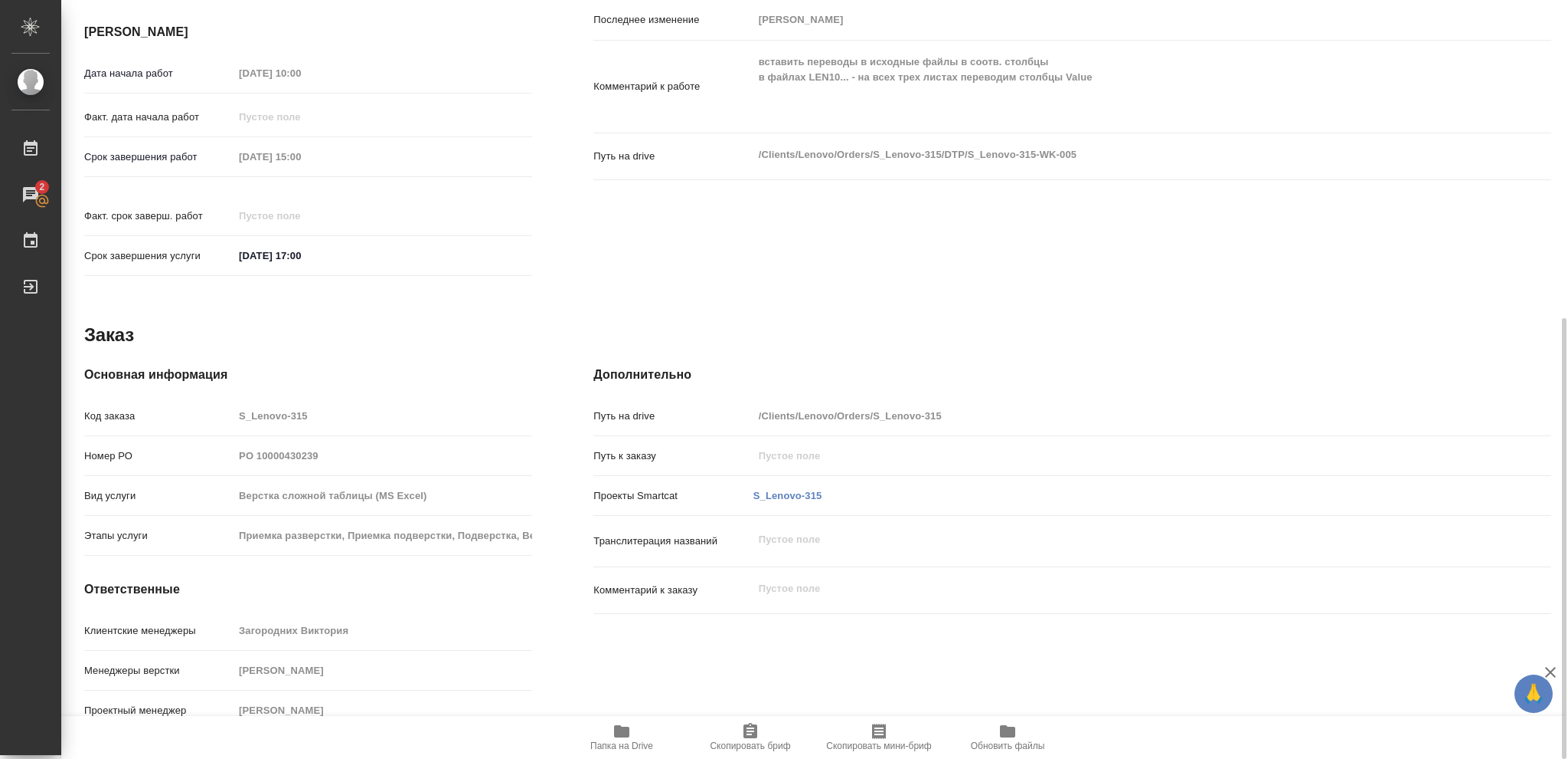
scroll to position [138, 0]
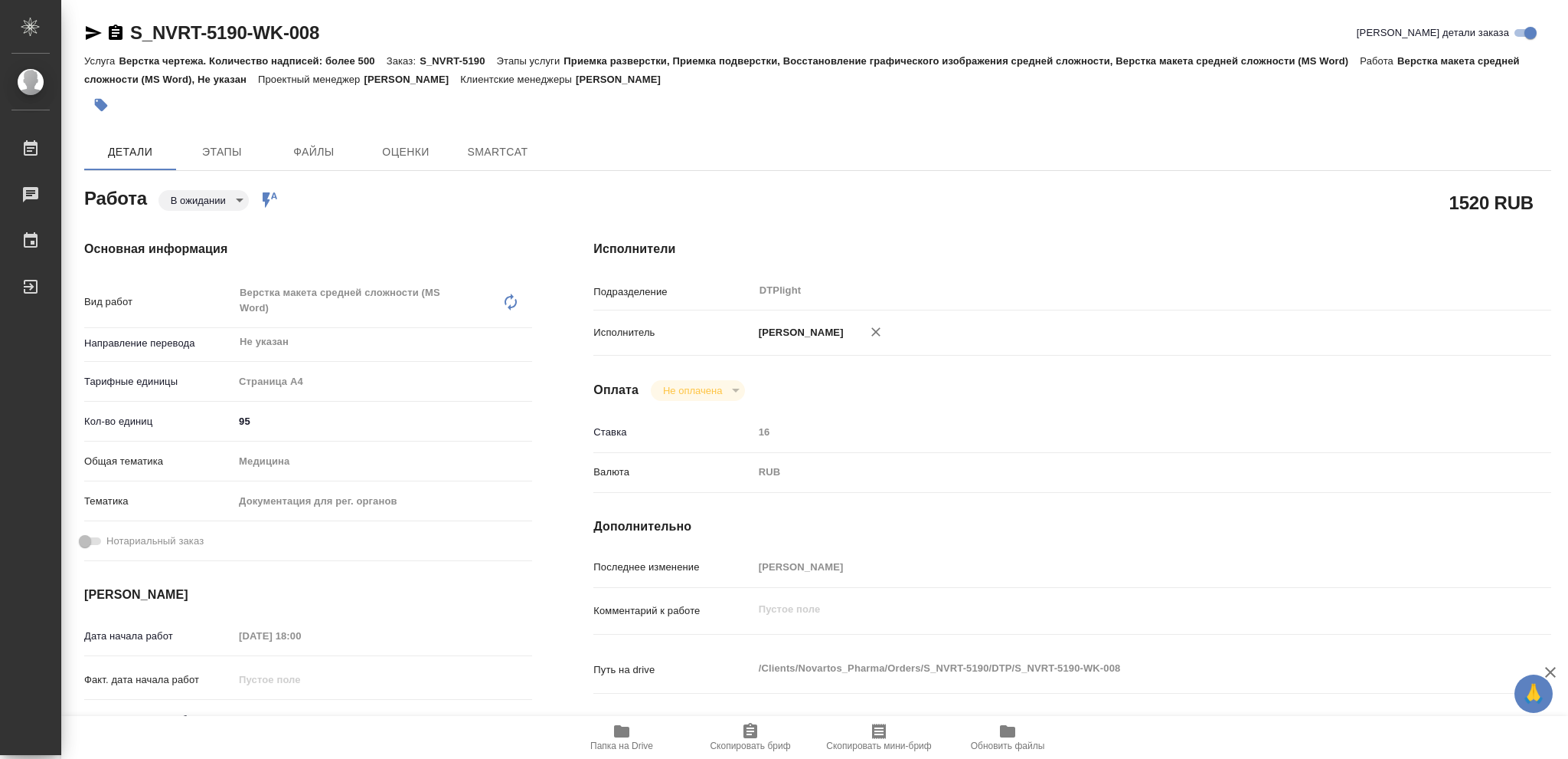
type textarea "x"
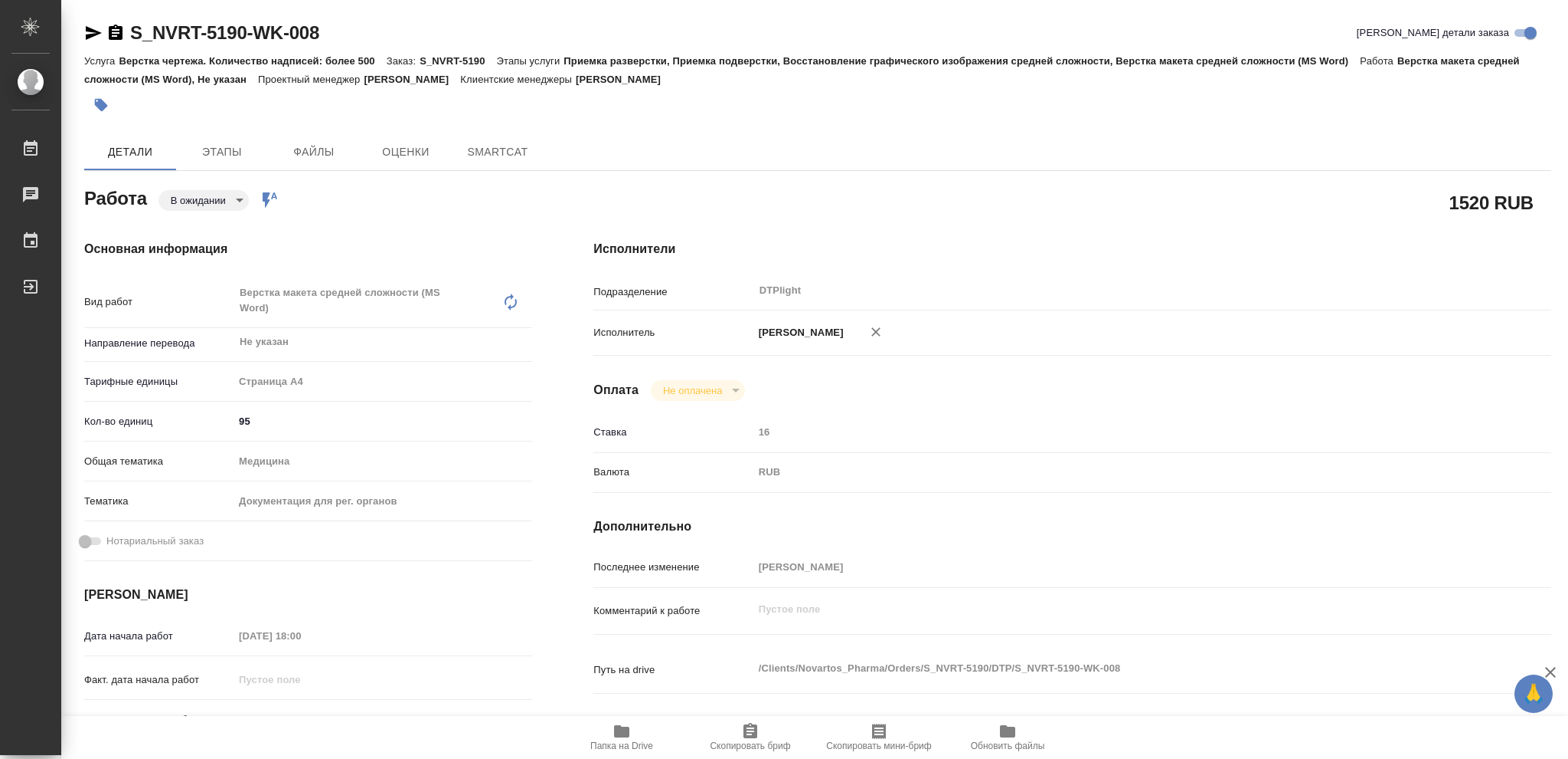
type textarea "x"
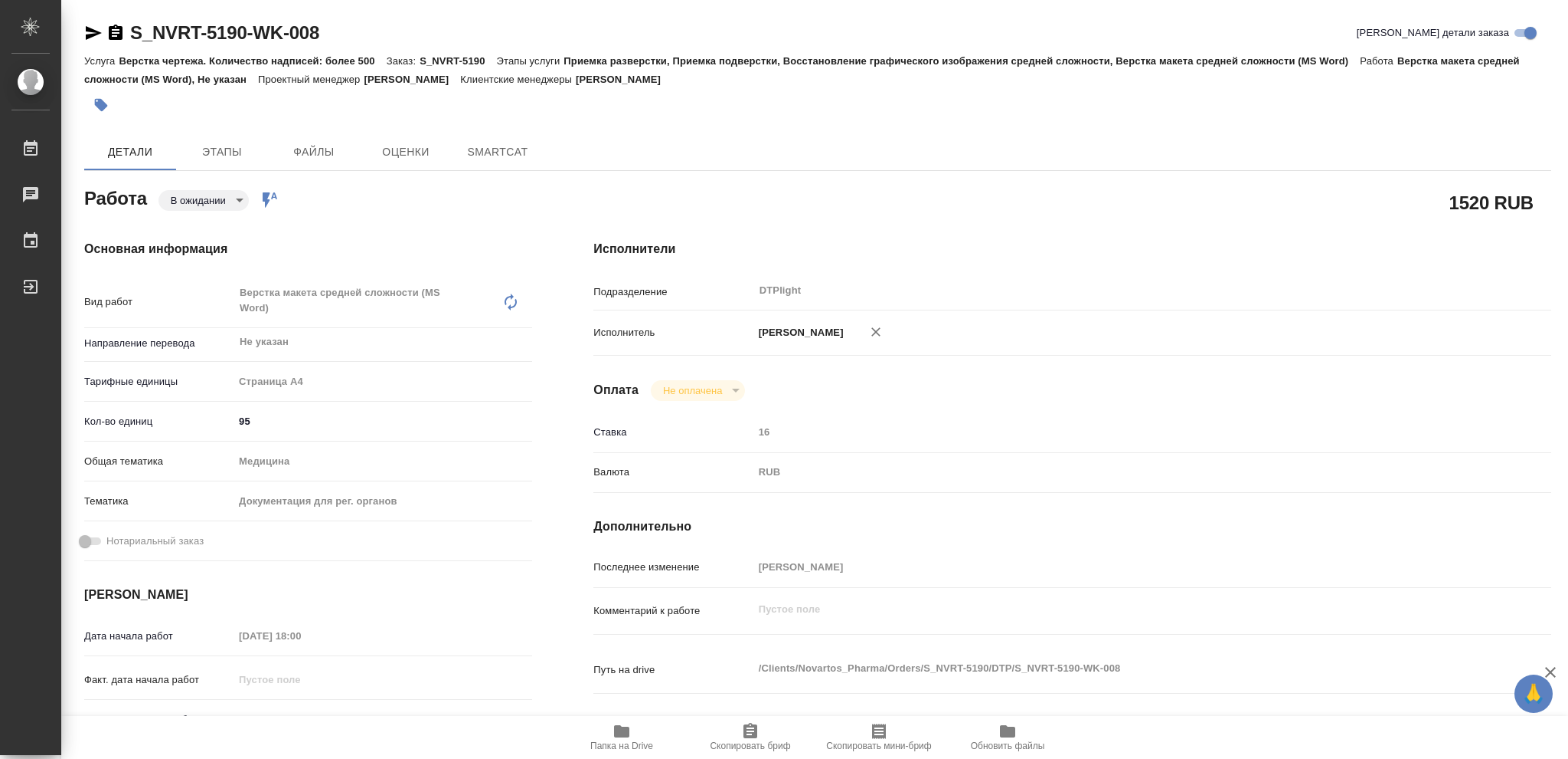
type textarea "x"
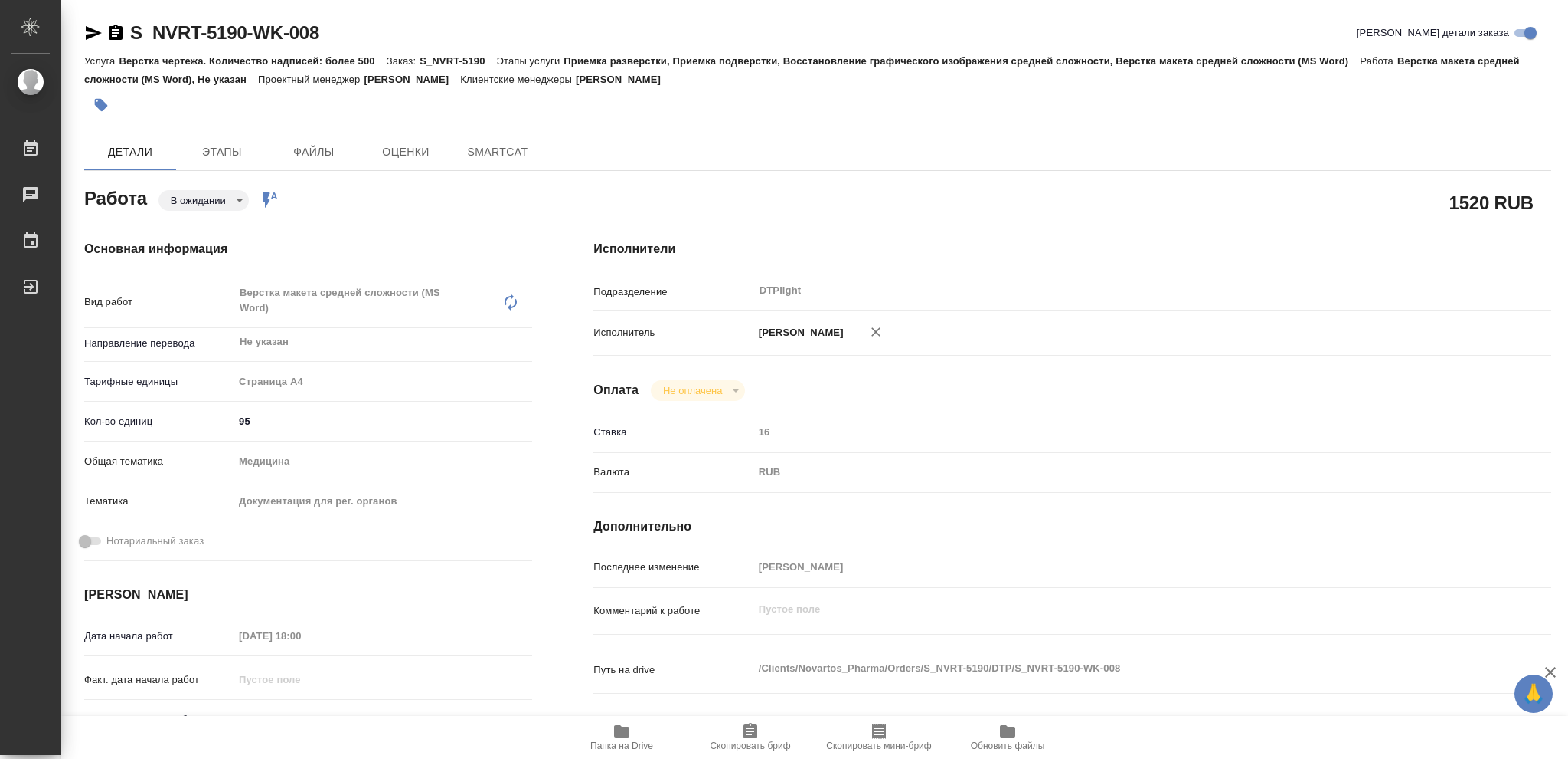
type textarea "x"
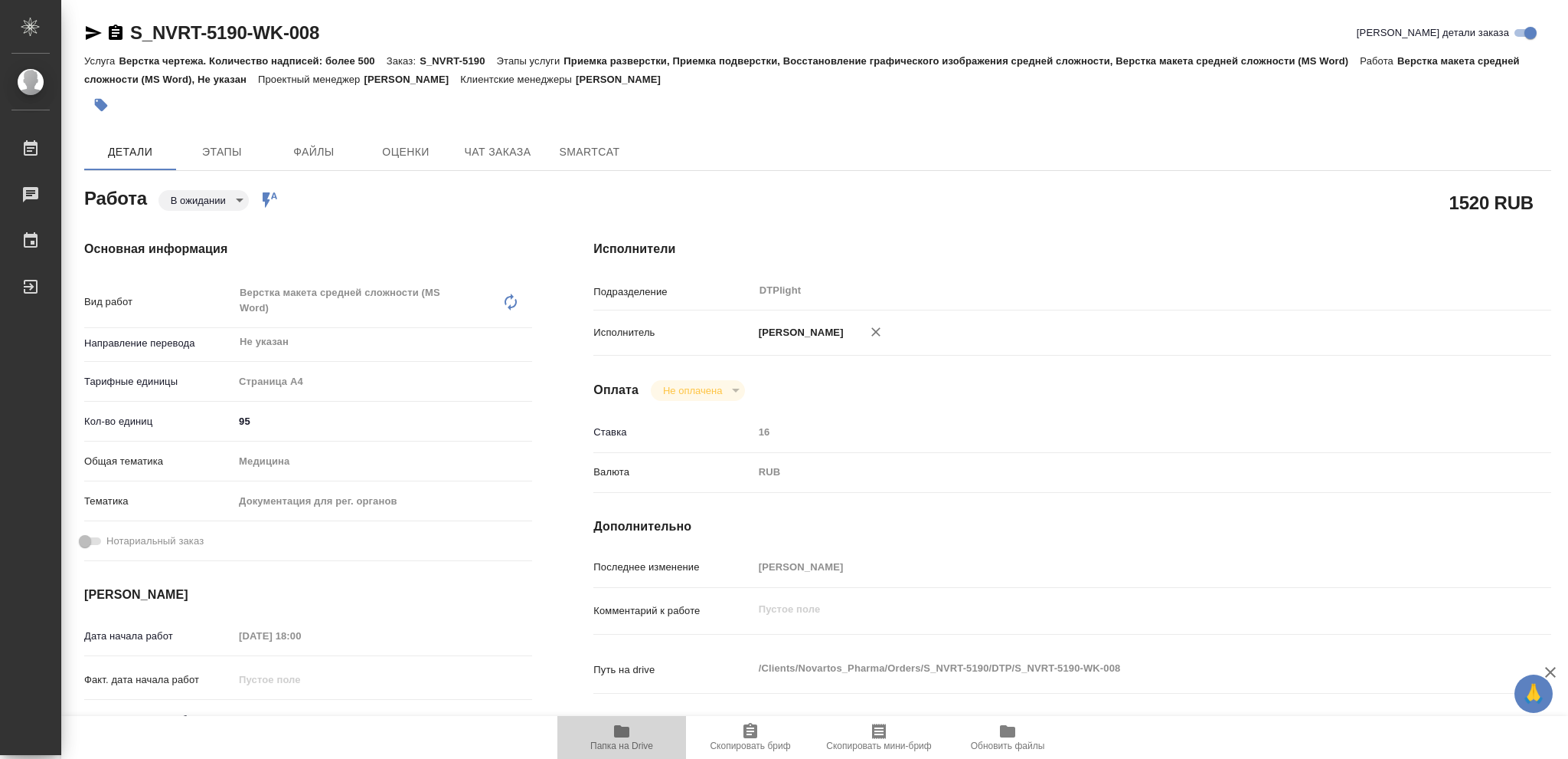
click at [617, 740] on icon "button" at bounding box center [622, 731] width 18 height 18
type textarea "x"
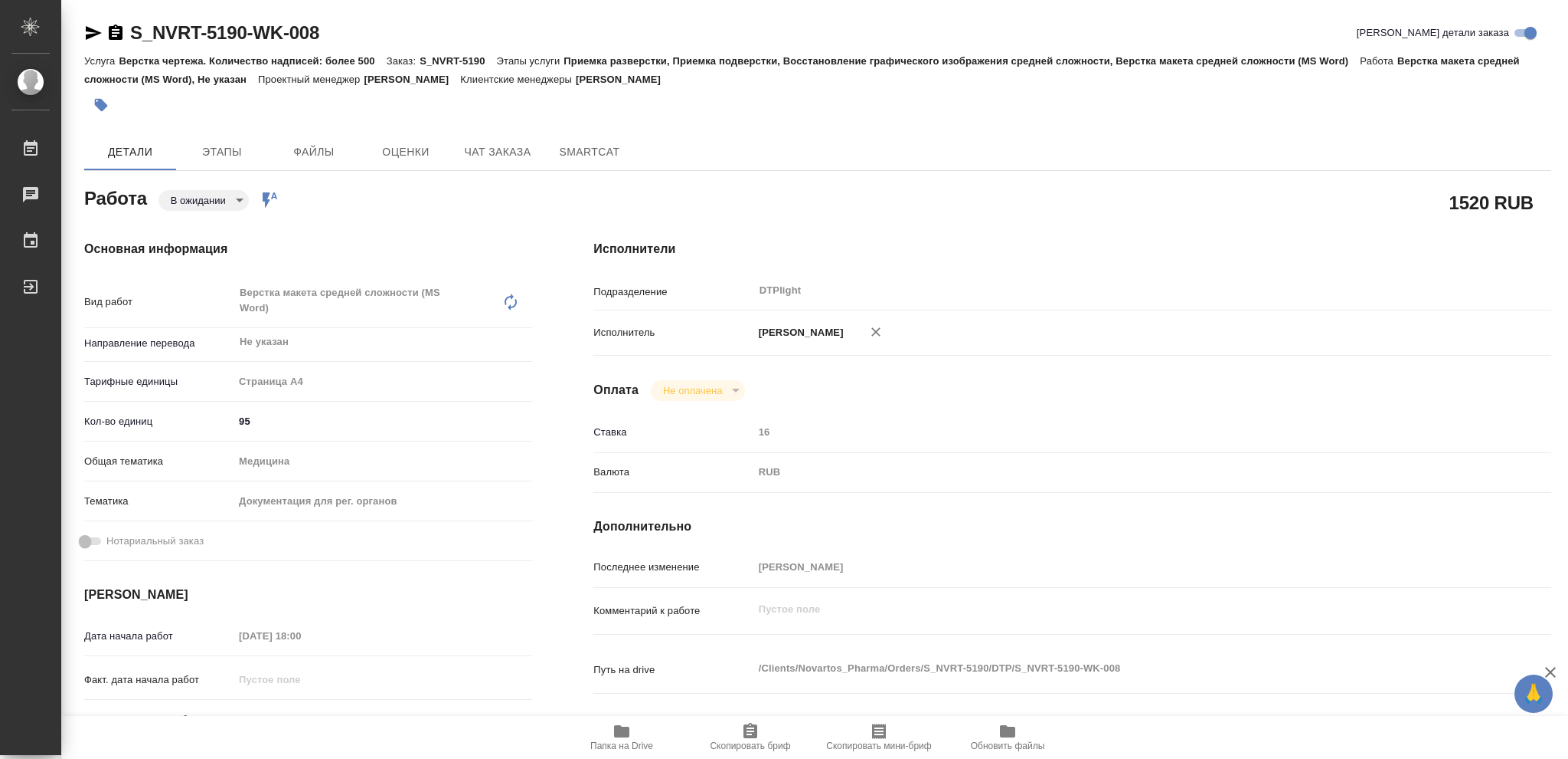
type textarea "x"
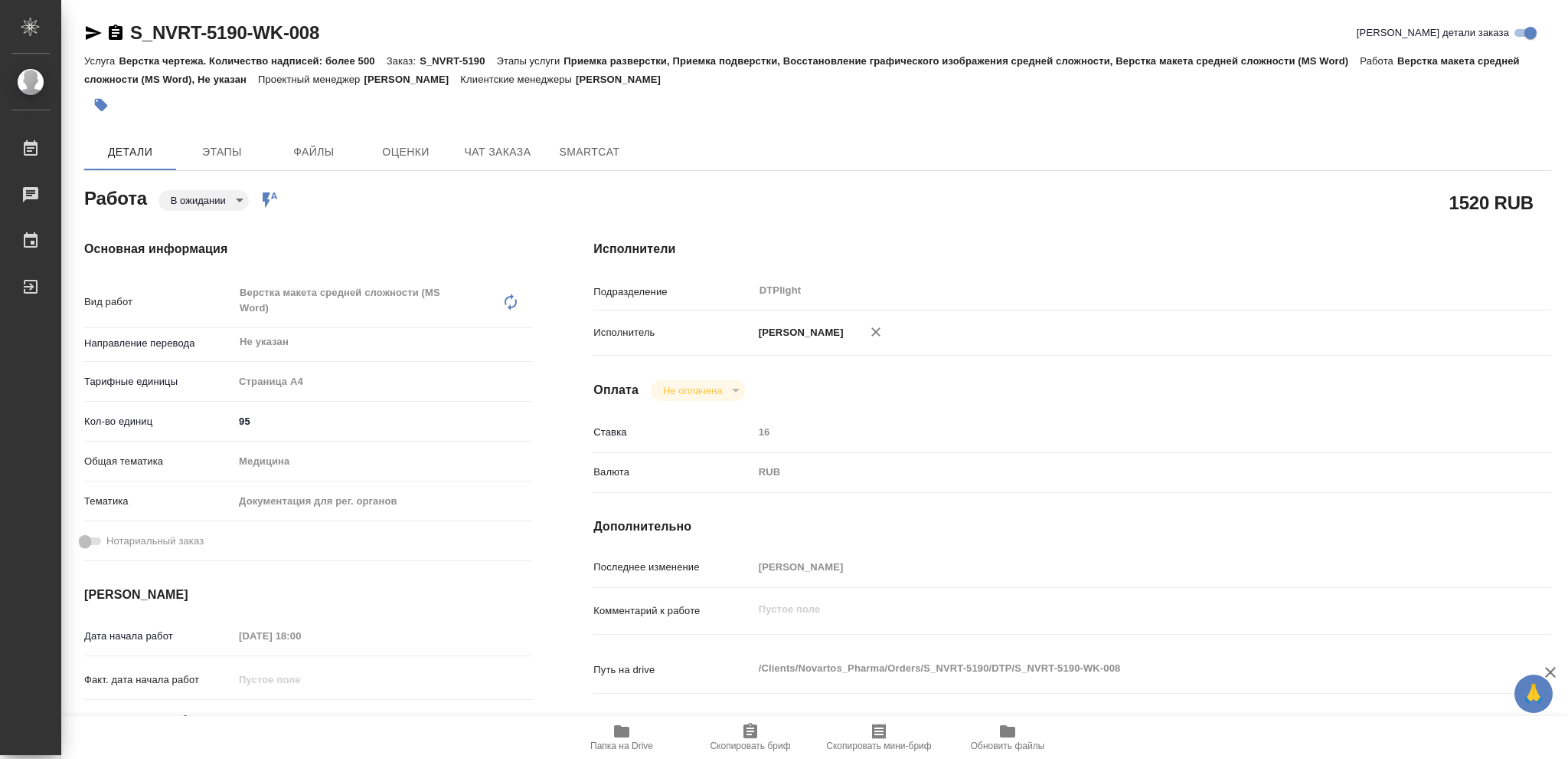
type textarea "x"
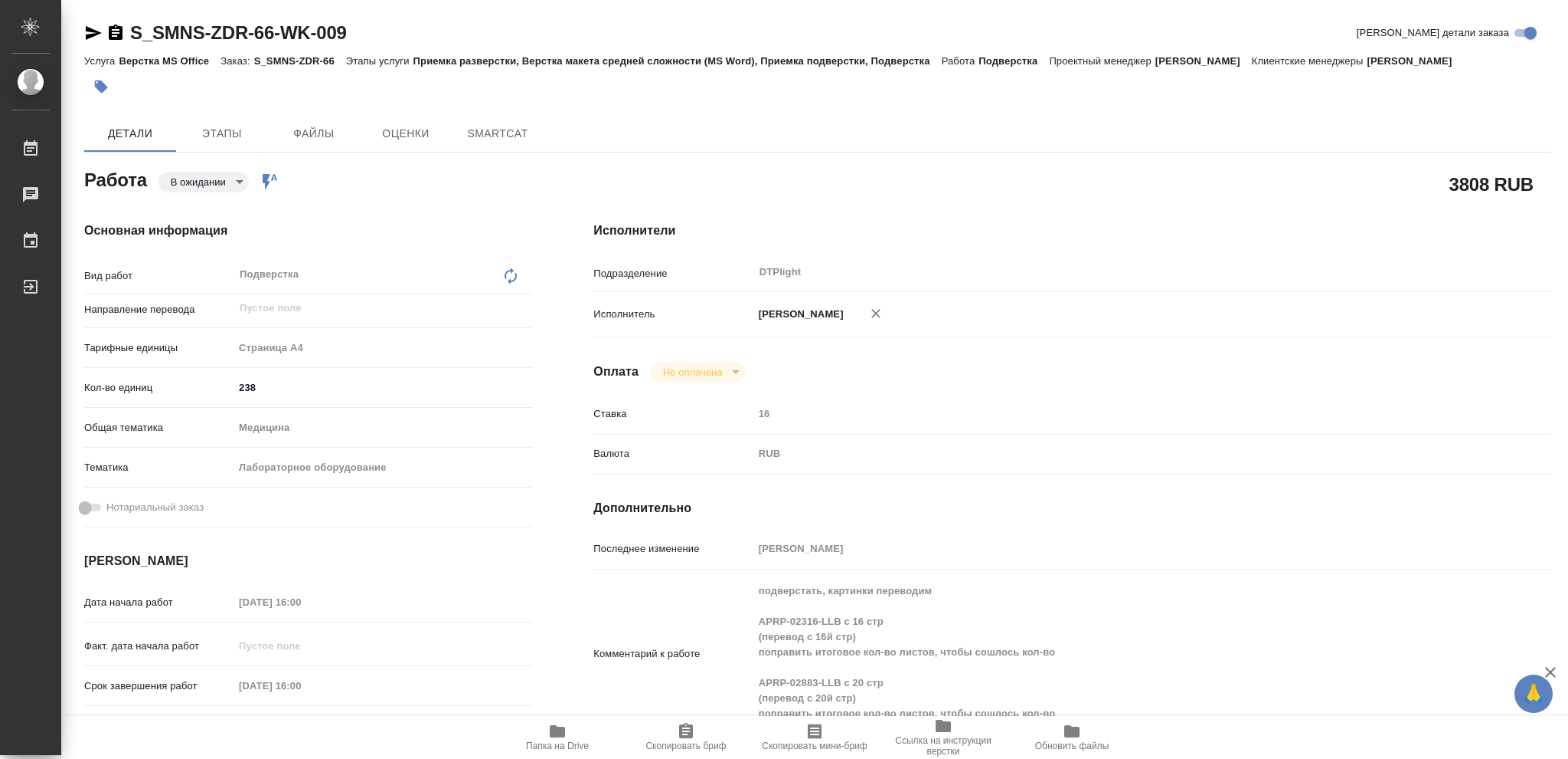
type textarea "x"
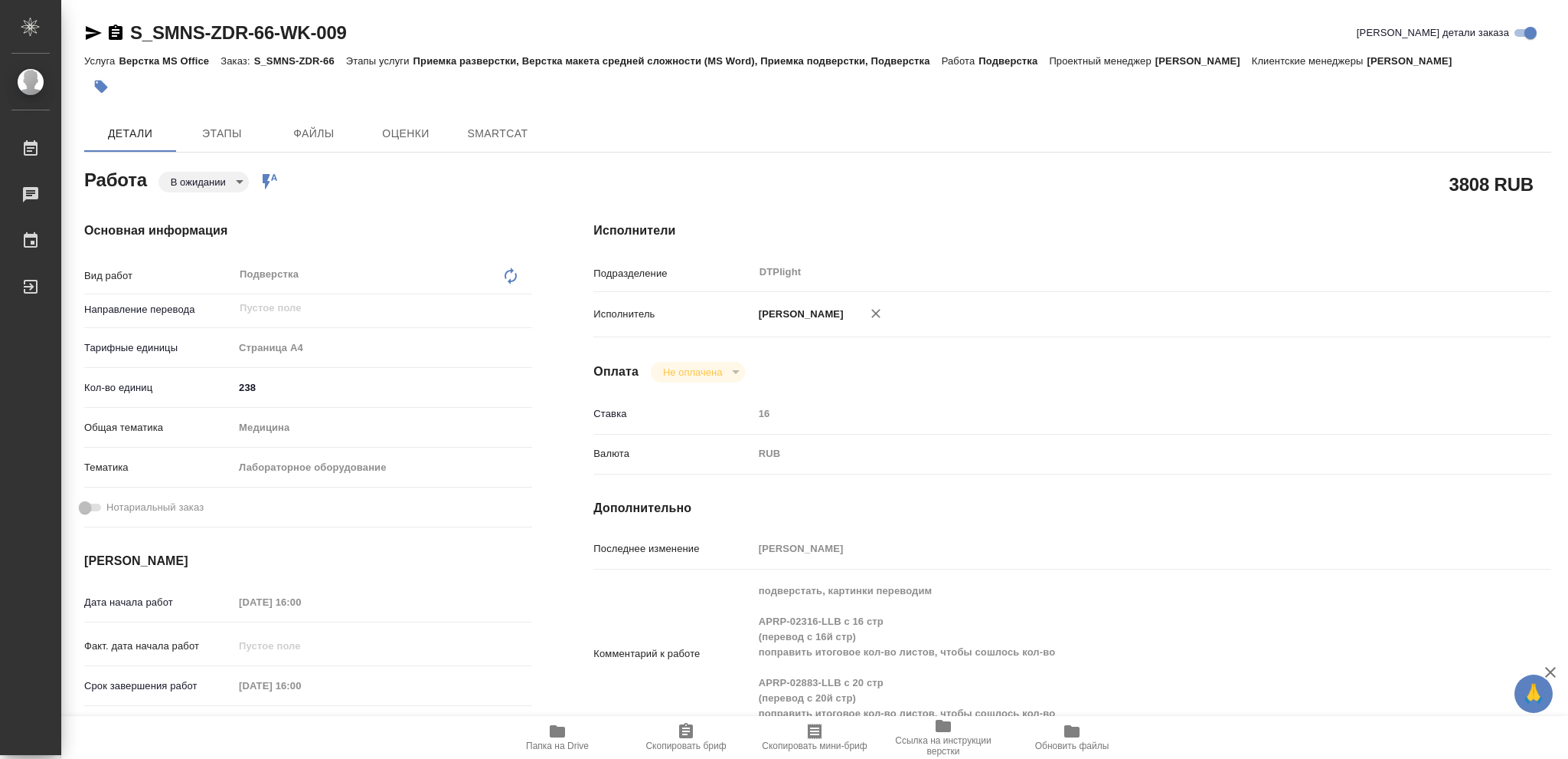
type textarea "x"
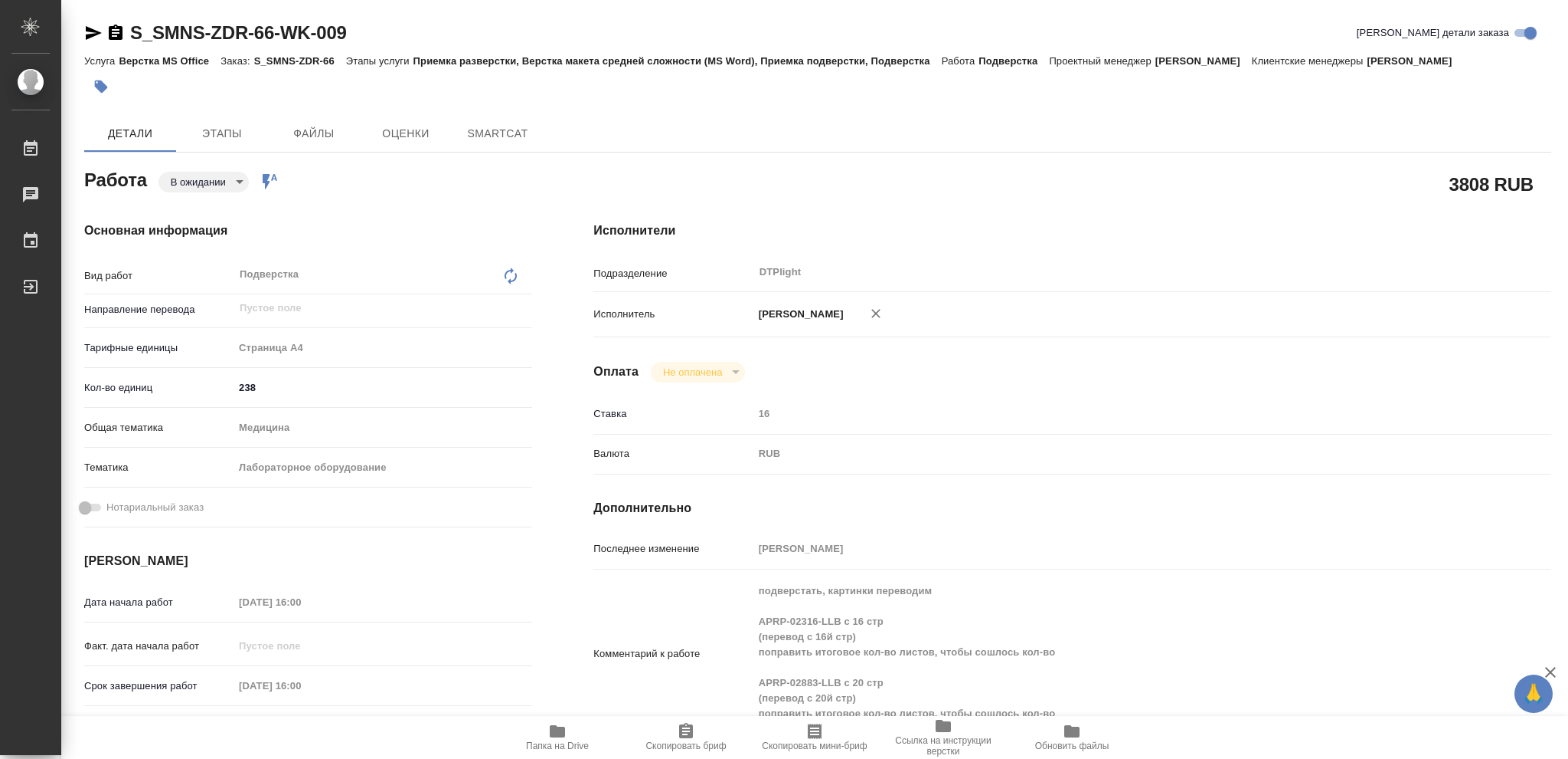
type textarea "x"
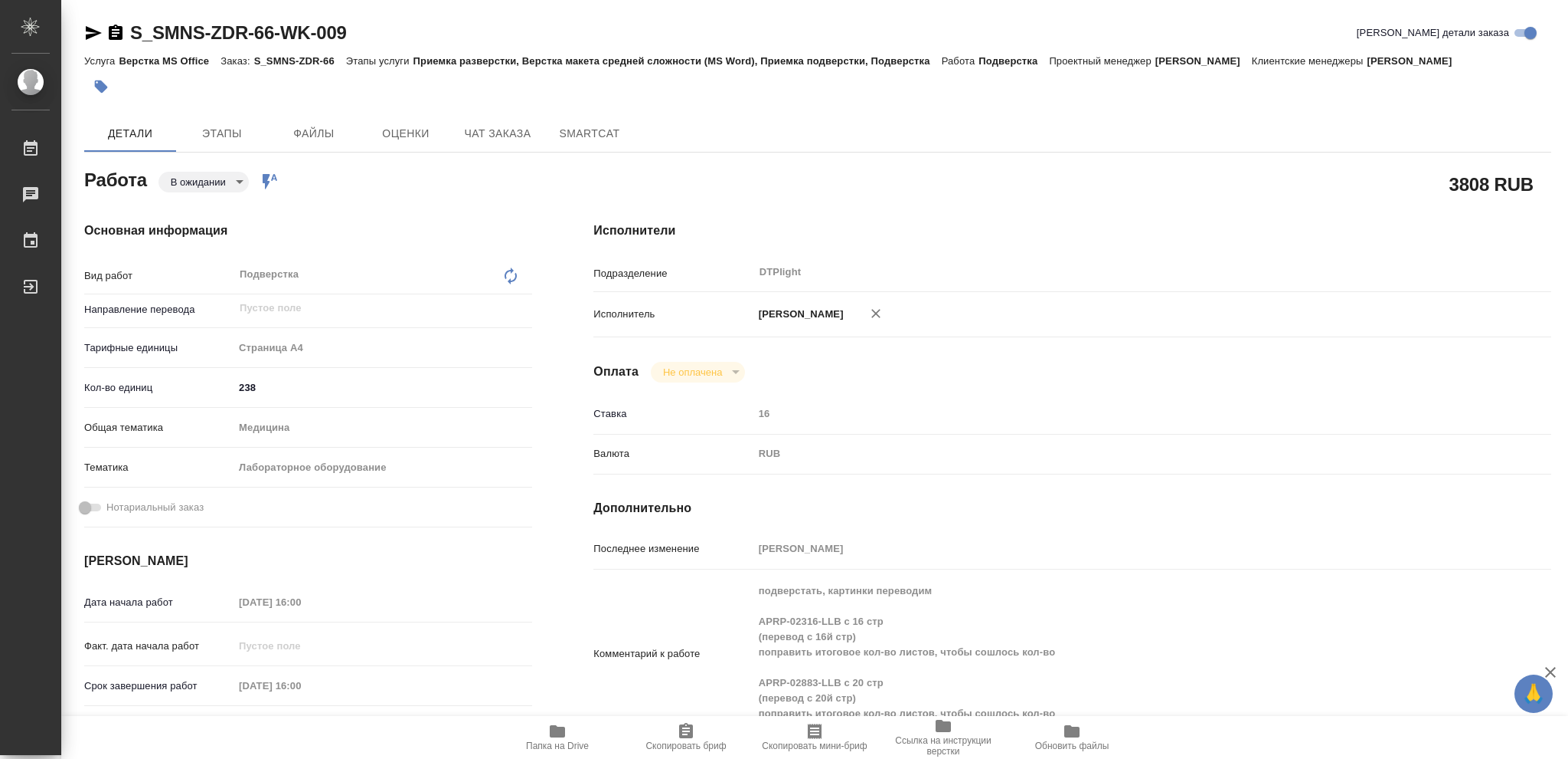
type textarea "x"
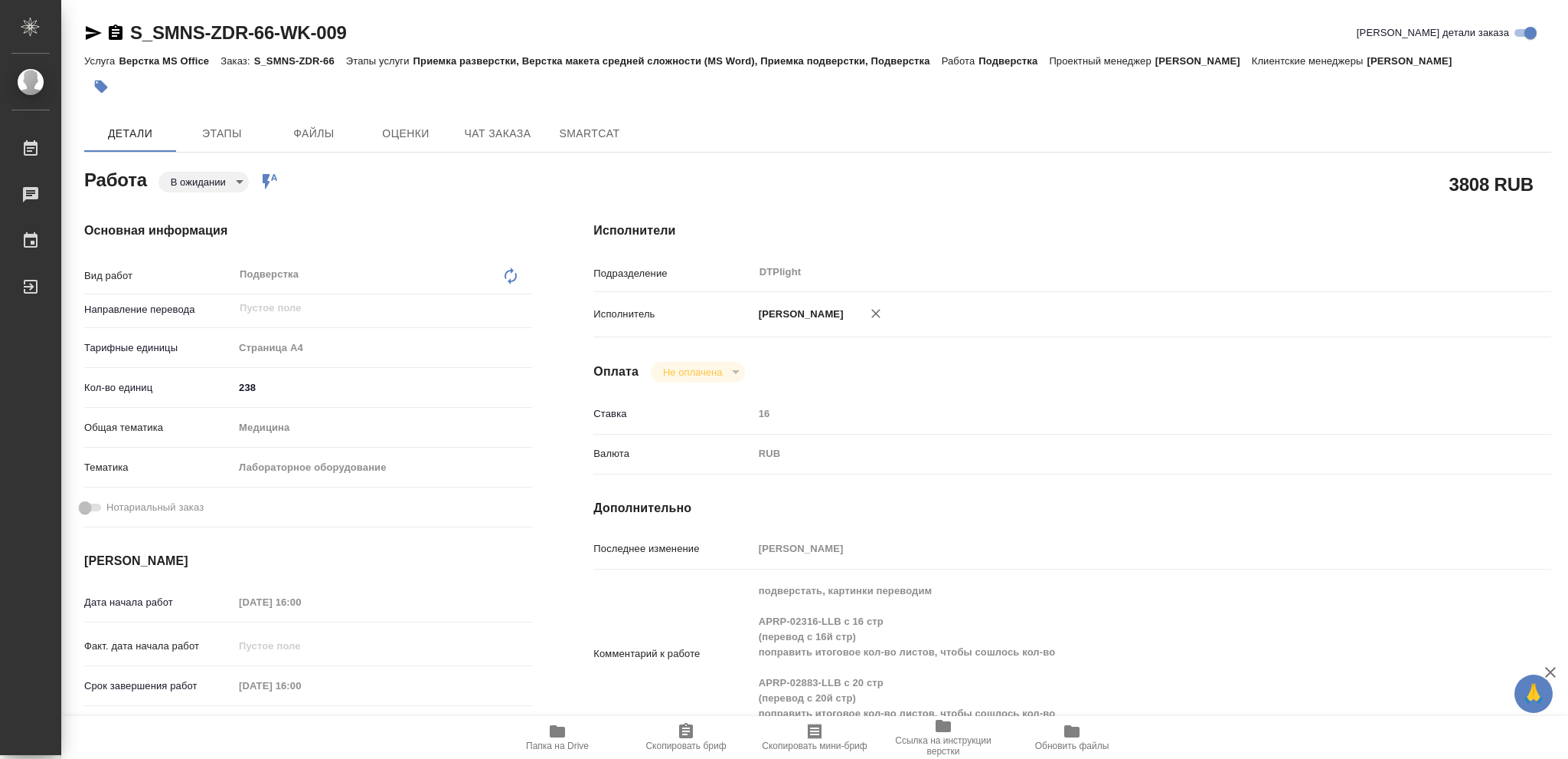
type textarea "x"
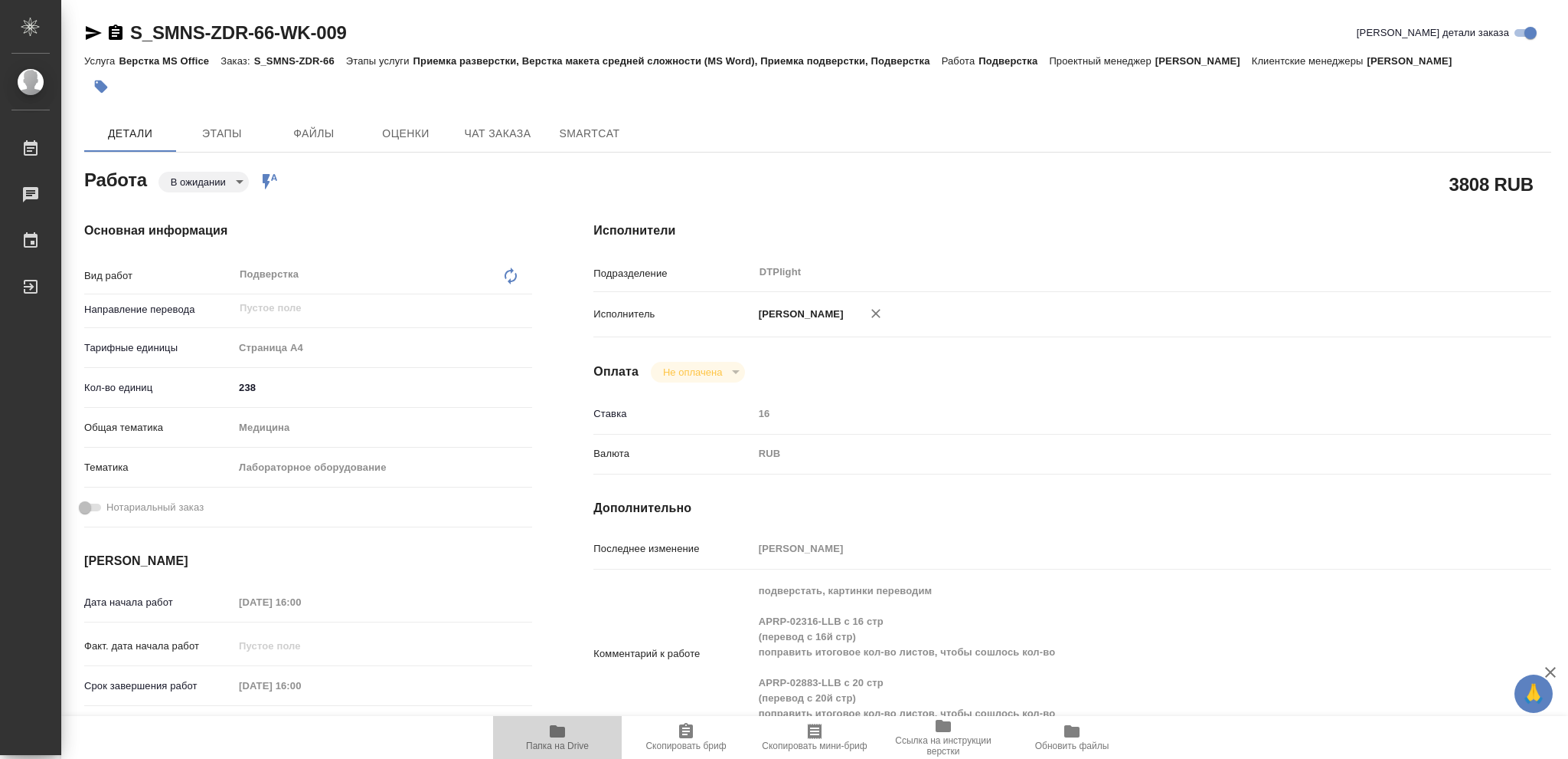
click at [549, 747] on span "Папка на Drive" at bounding box center [557, 745] width 63 height 11
